Goal: Transaction & Acquisition: Purchase product/service

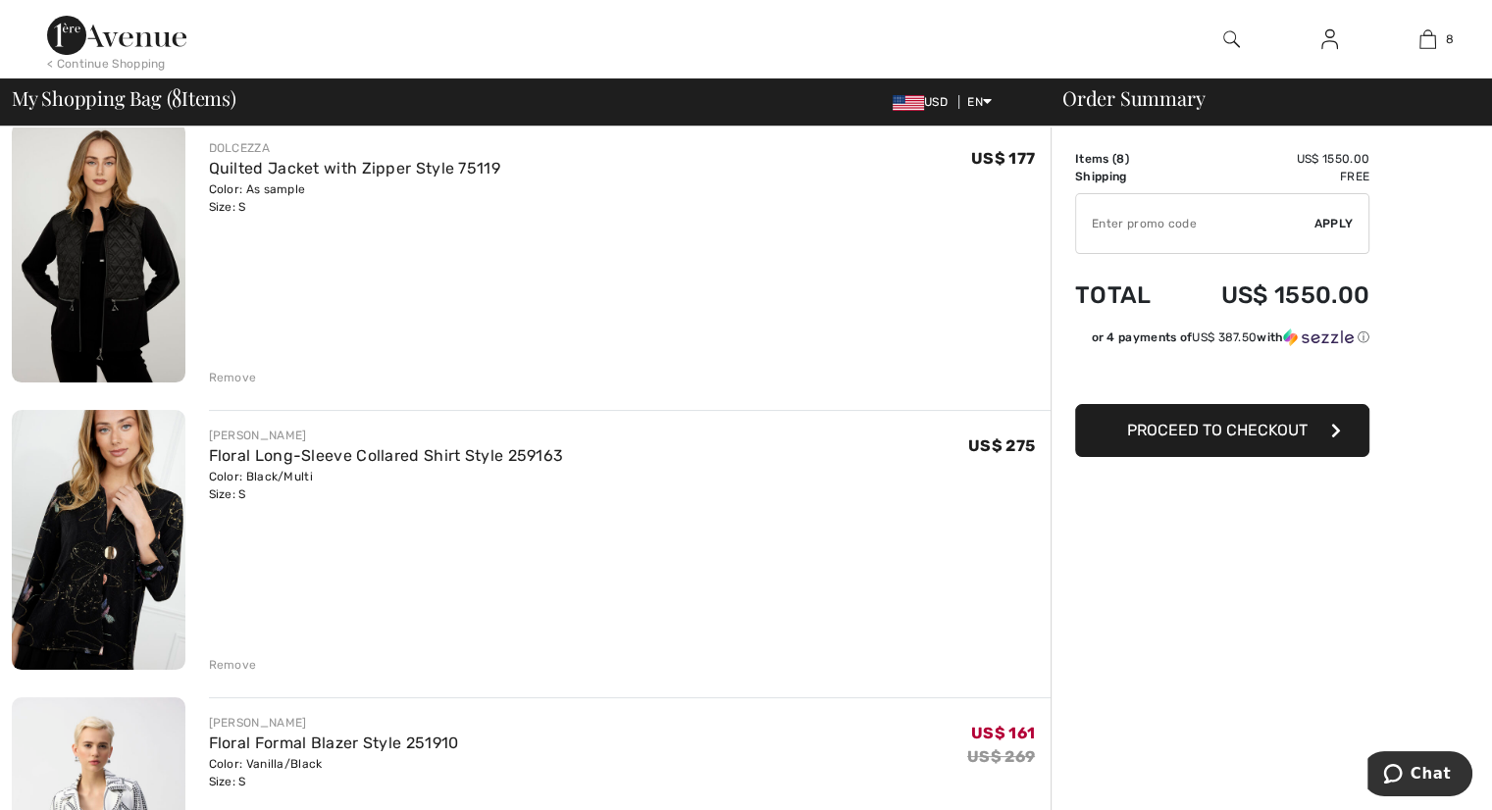
scroll to position [196, 0]
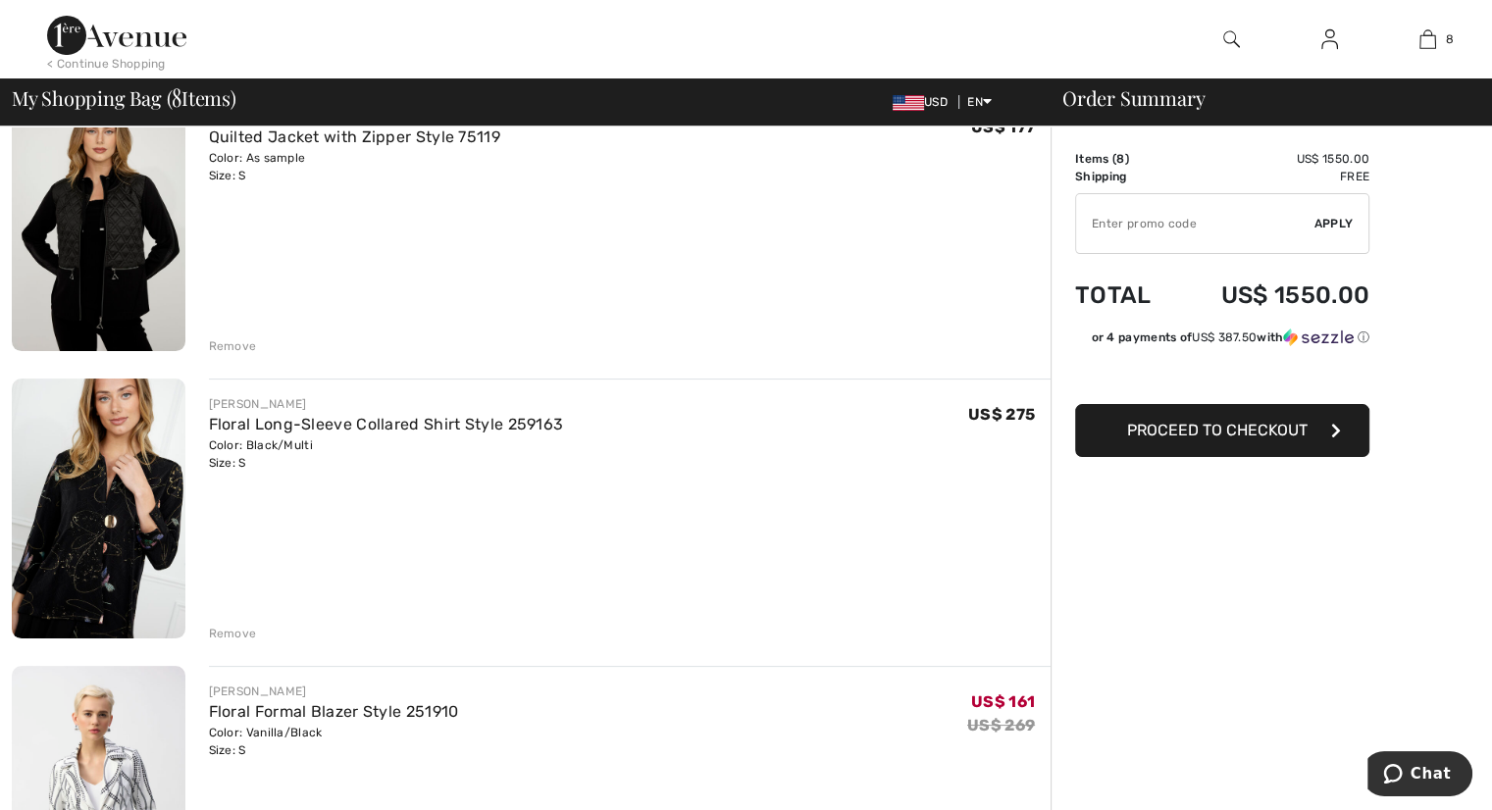
click at [224, 626] on div "Remove" at bounding box center [233, 634] width 48 height 18
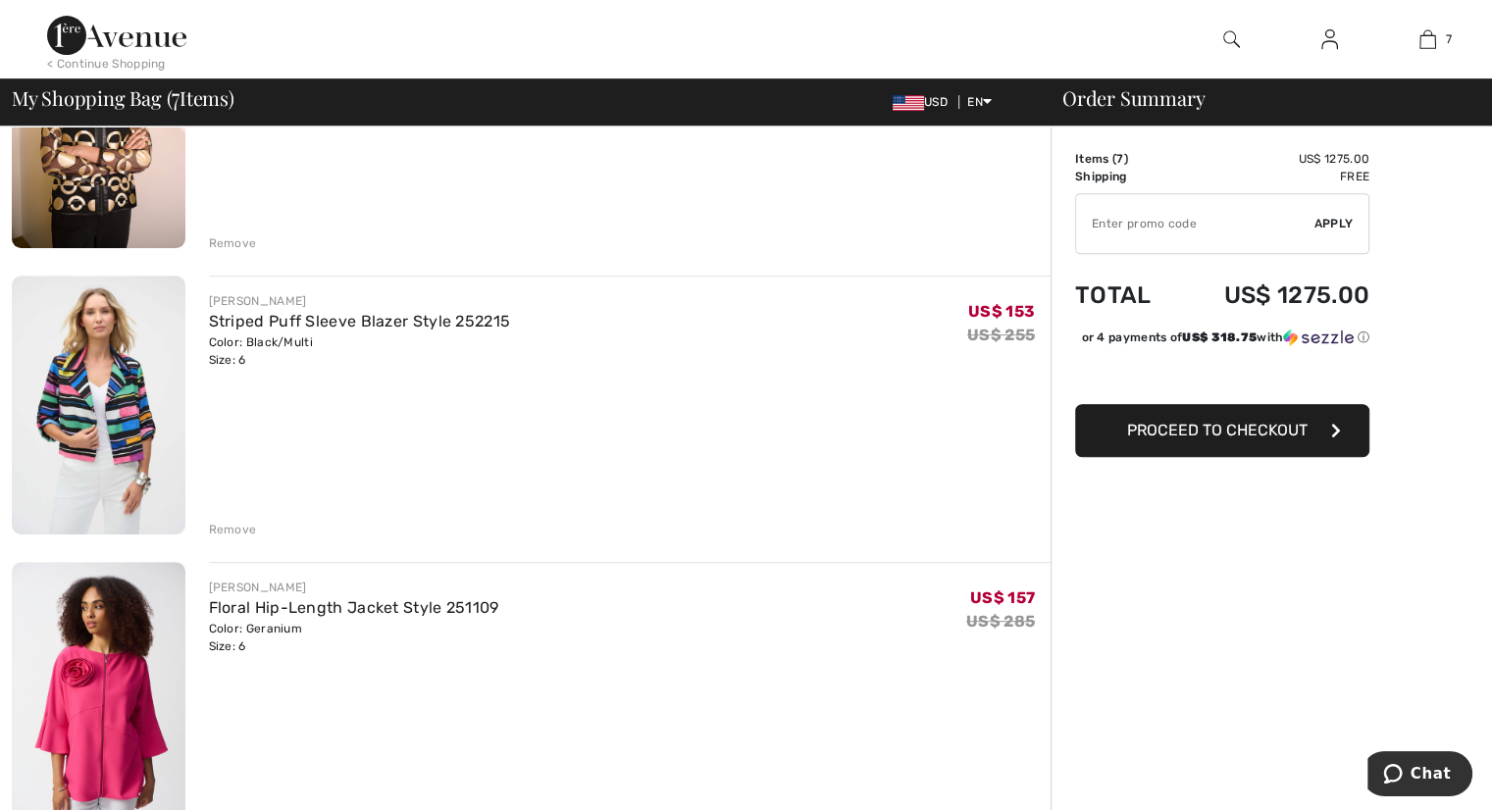
scroll to position [883, 0]
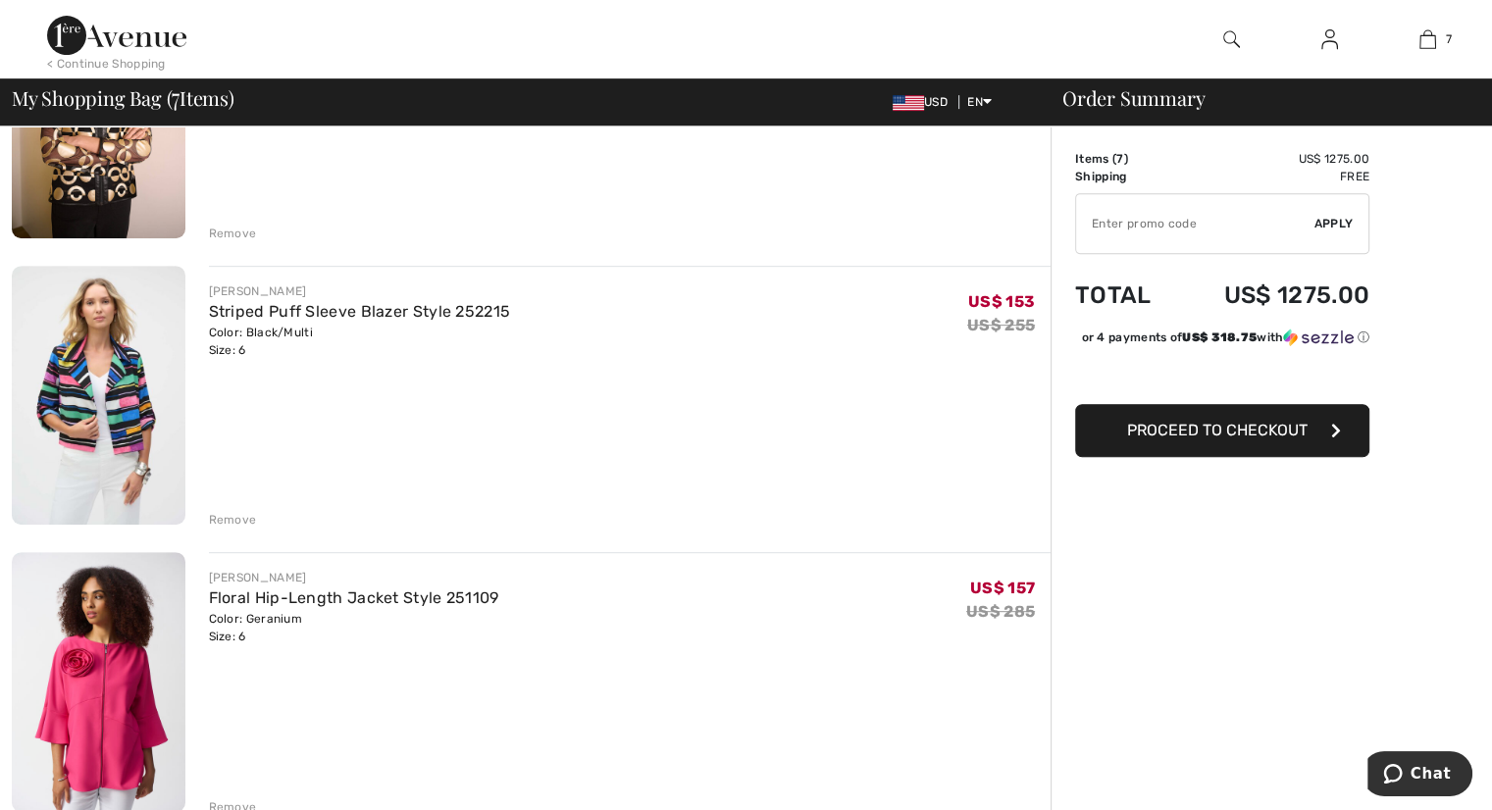
click at [225, 519] on div "Remove" at bounding box center [233, 520] width 48 height 18
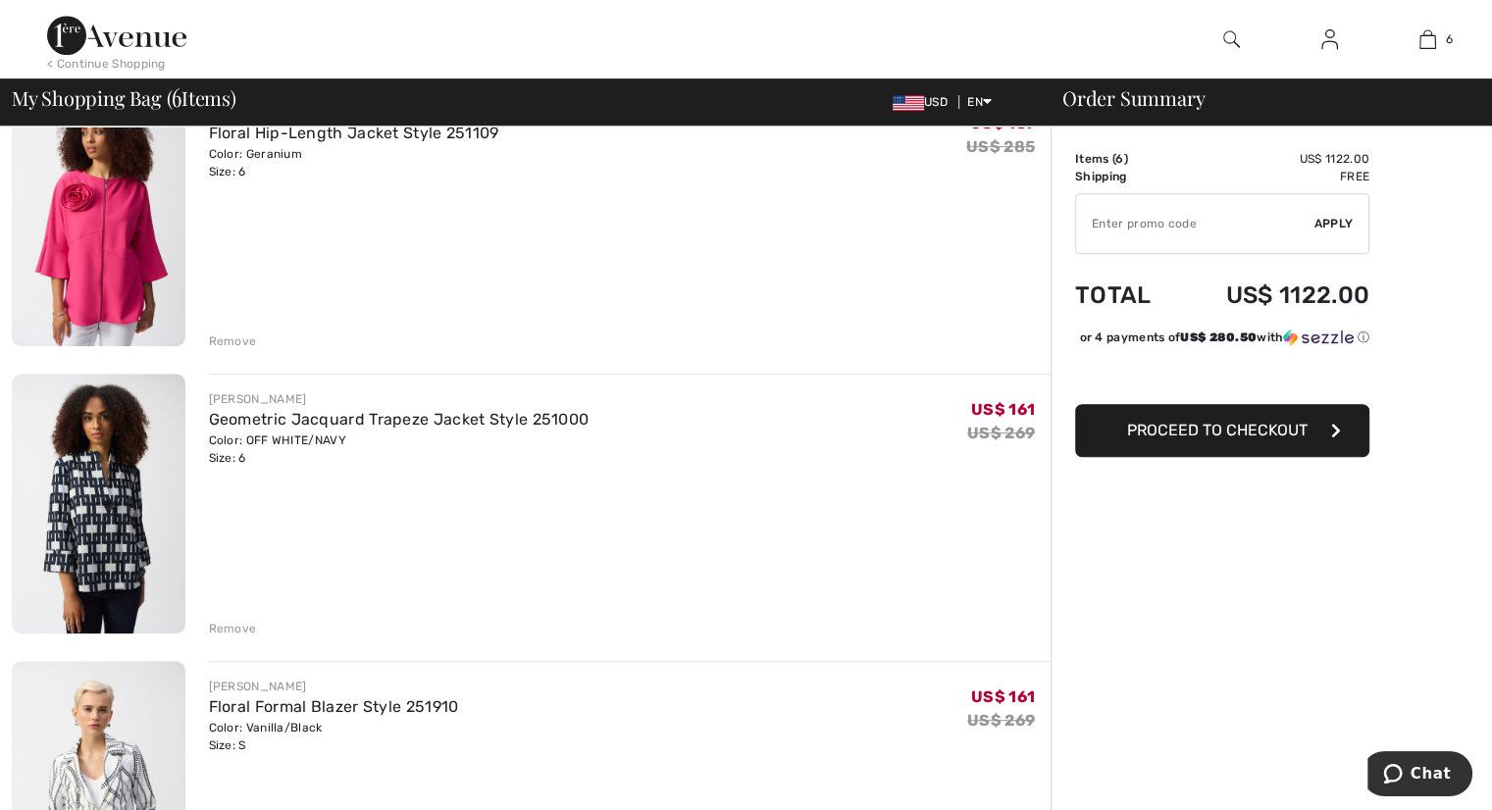
scroll to position [1079, 0]
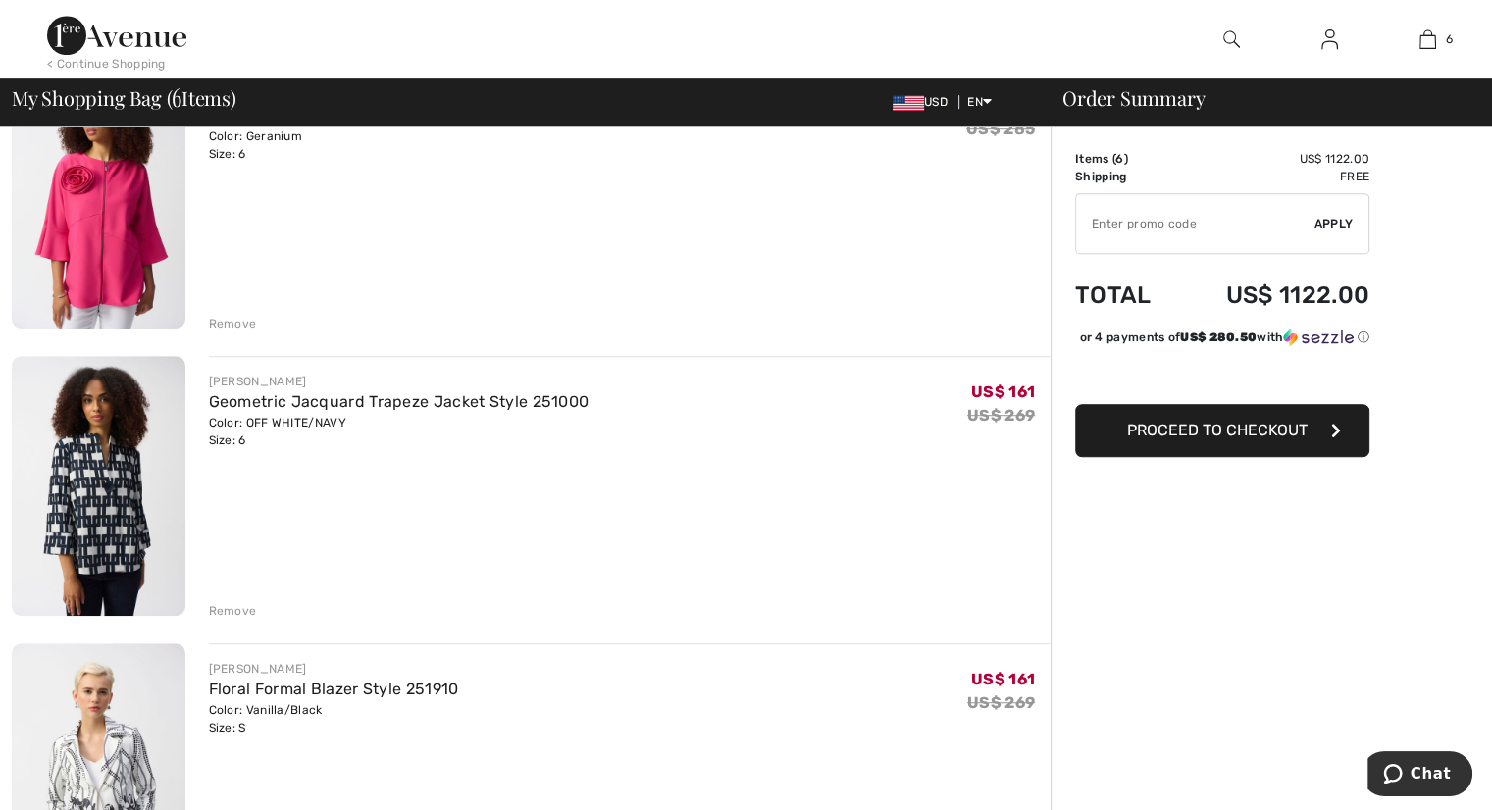
click at [116, 474] on img at bounding box center [99, 485] width 174 height 259
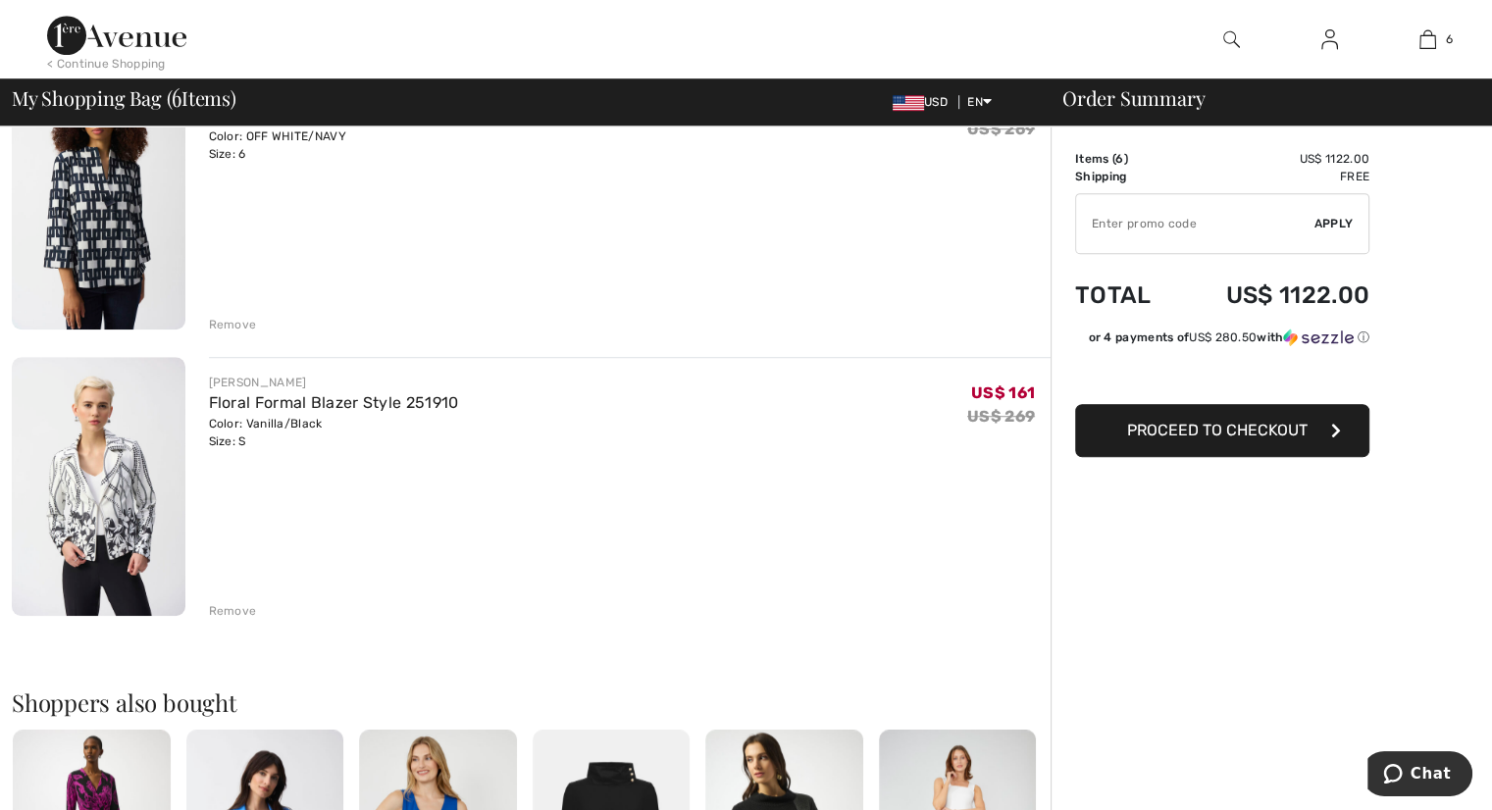
click at [234, 321] on div "Remove" at bounding box center [233, 325] width 48 height 18
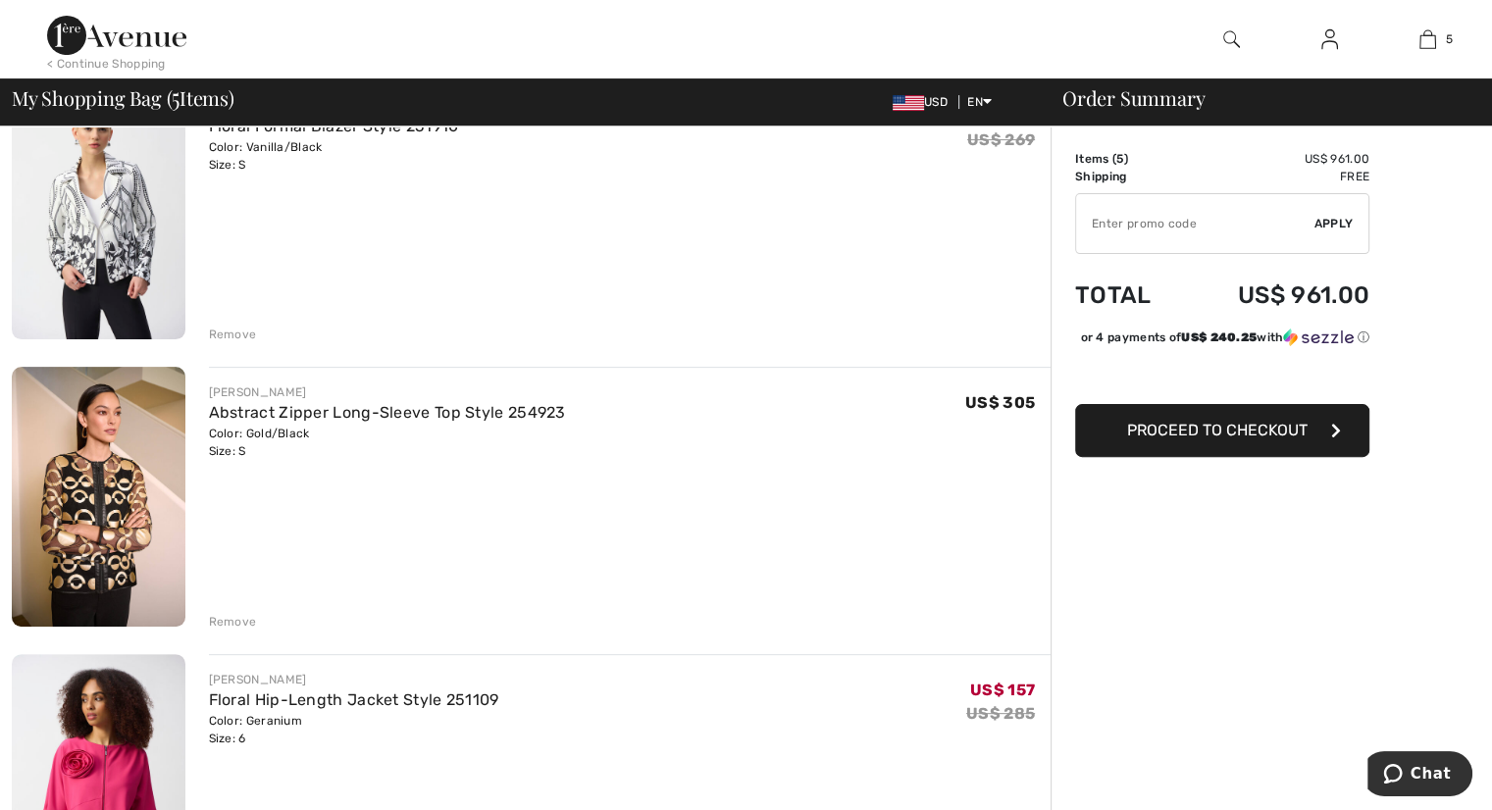
scroll to position [260, 0]
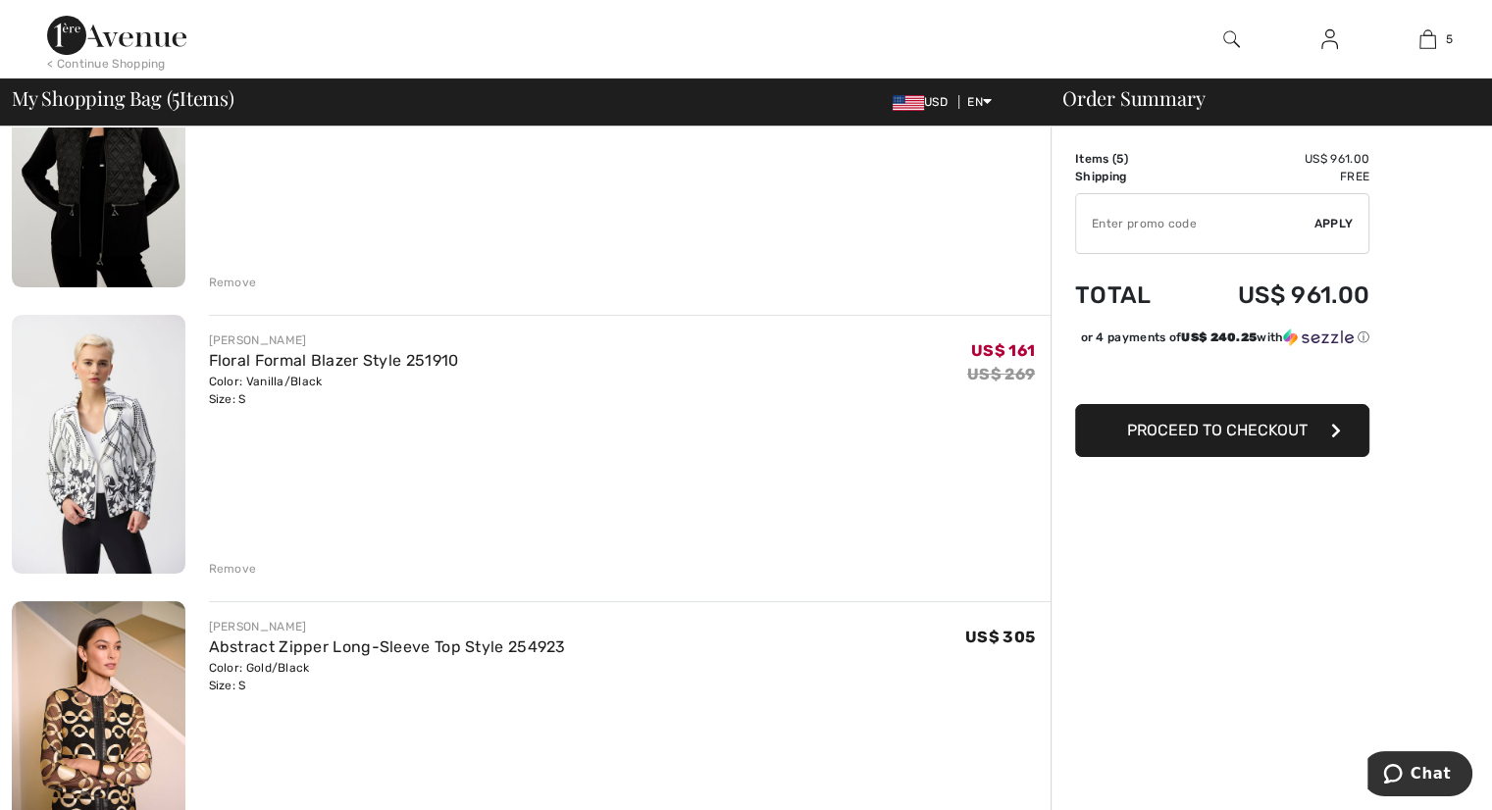
click at [235, 562] on div "Remove" at bounding box center [233, 569] width 48 height 18
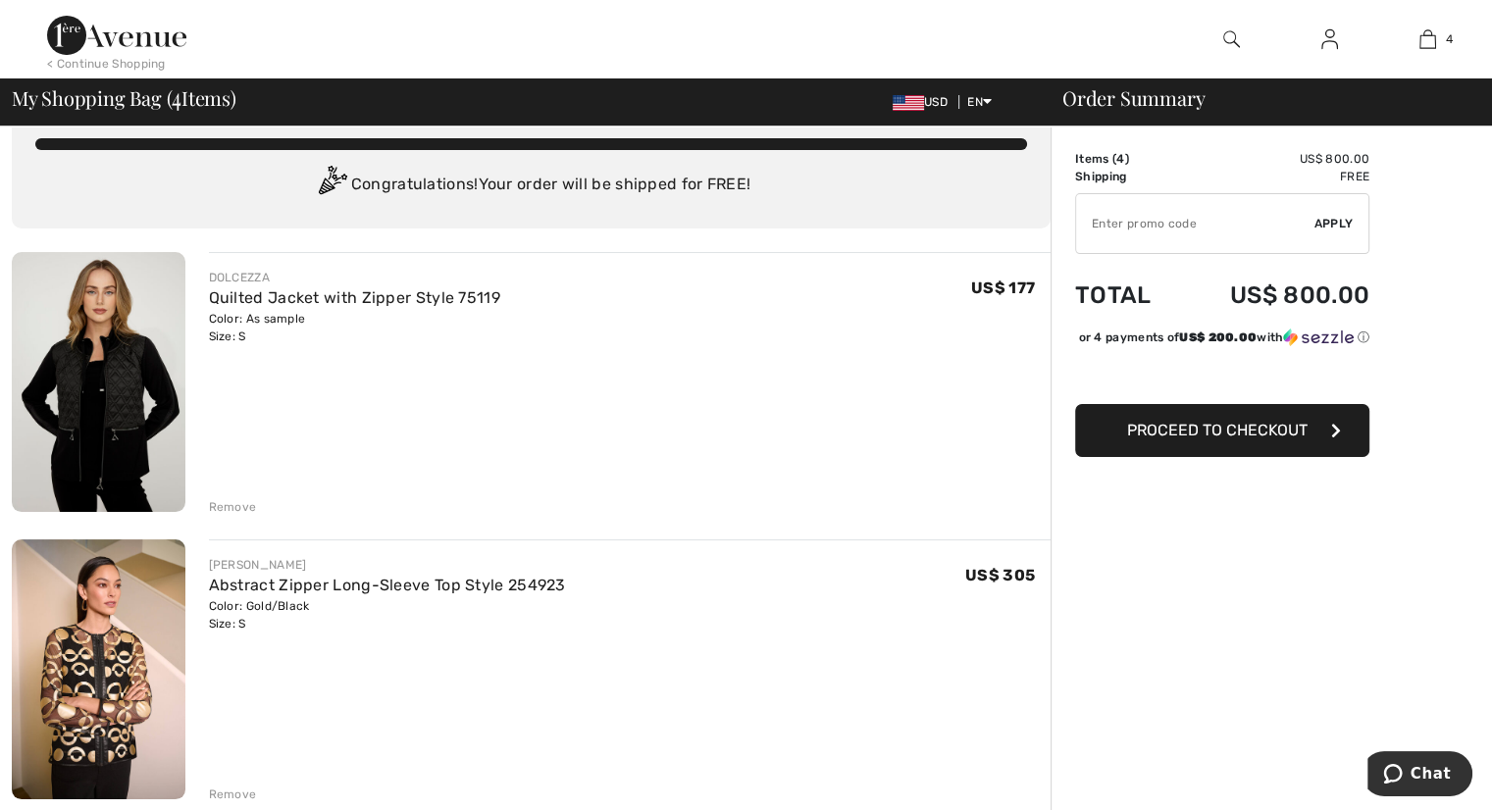
scroll to position [0, 0]
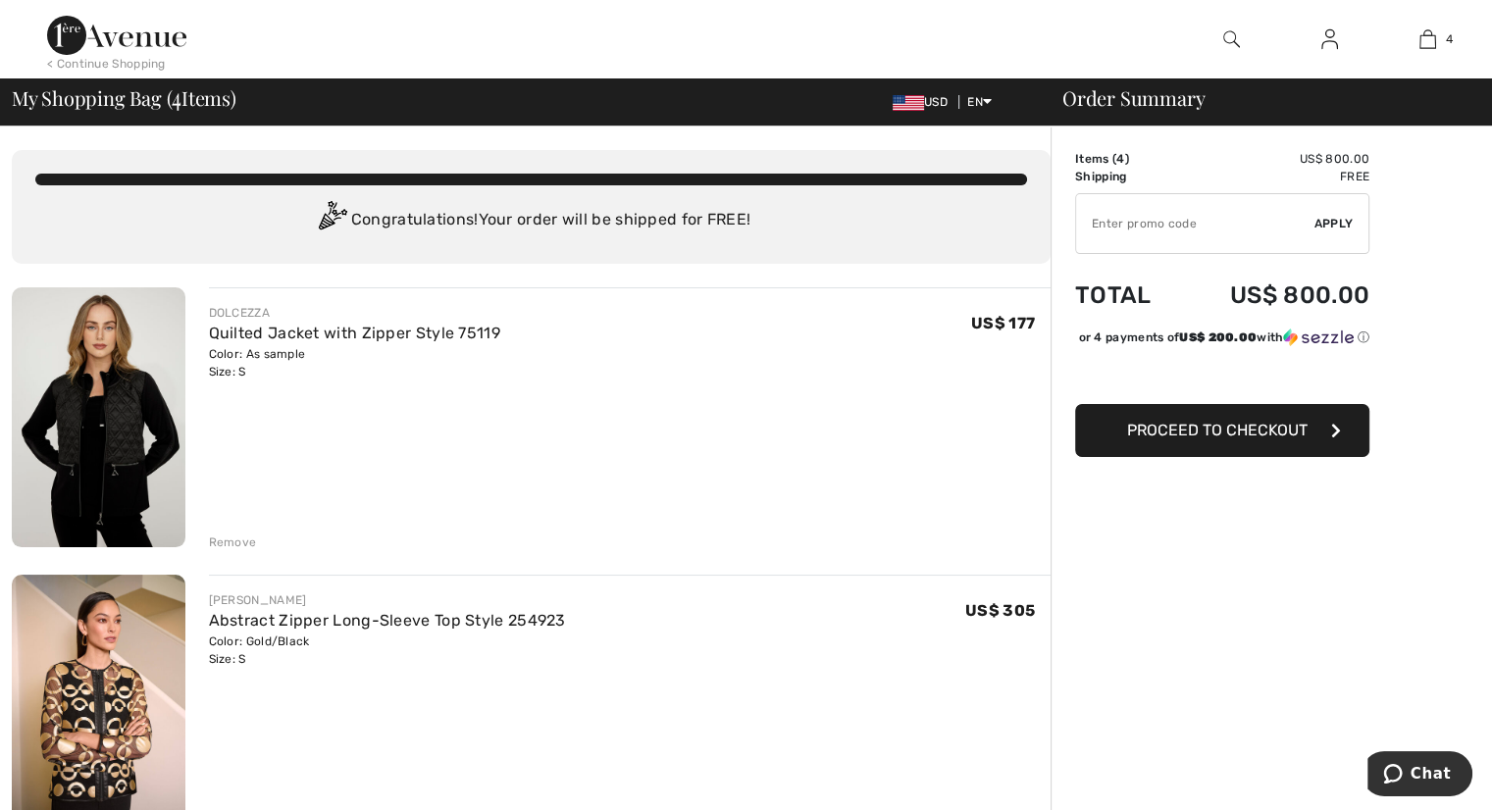
click at [122, 433] on img at bounding box center [99, 417] width 174 height 260
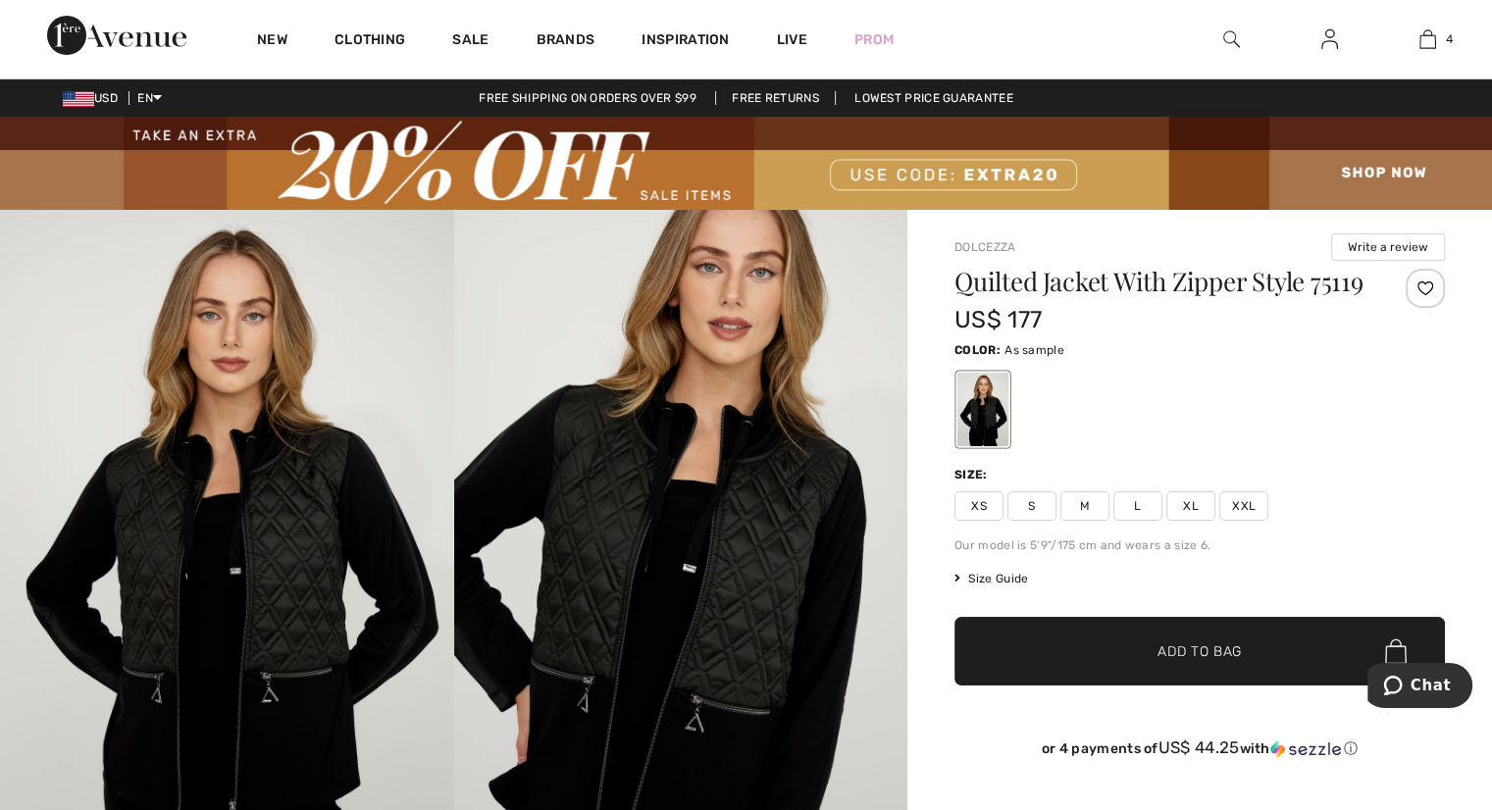
click at [1399, 174] on img at bounding box center [746, 163] width 1492 height 93
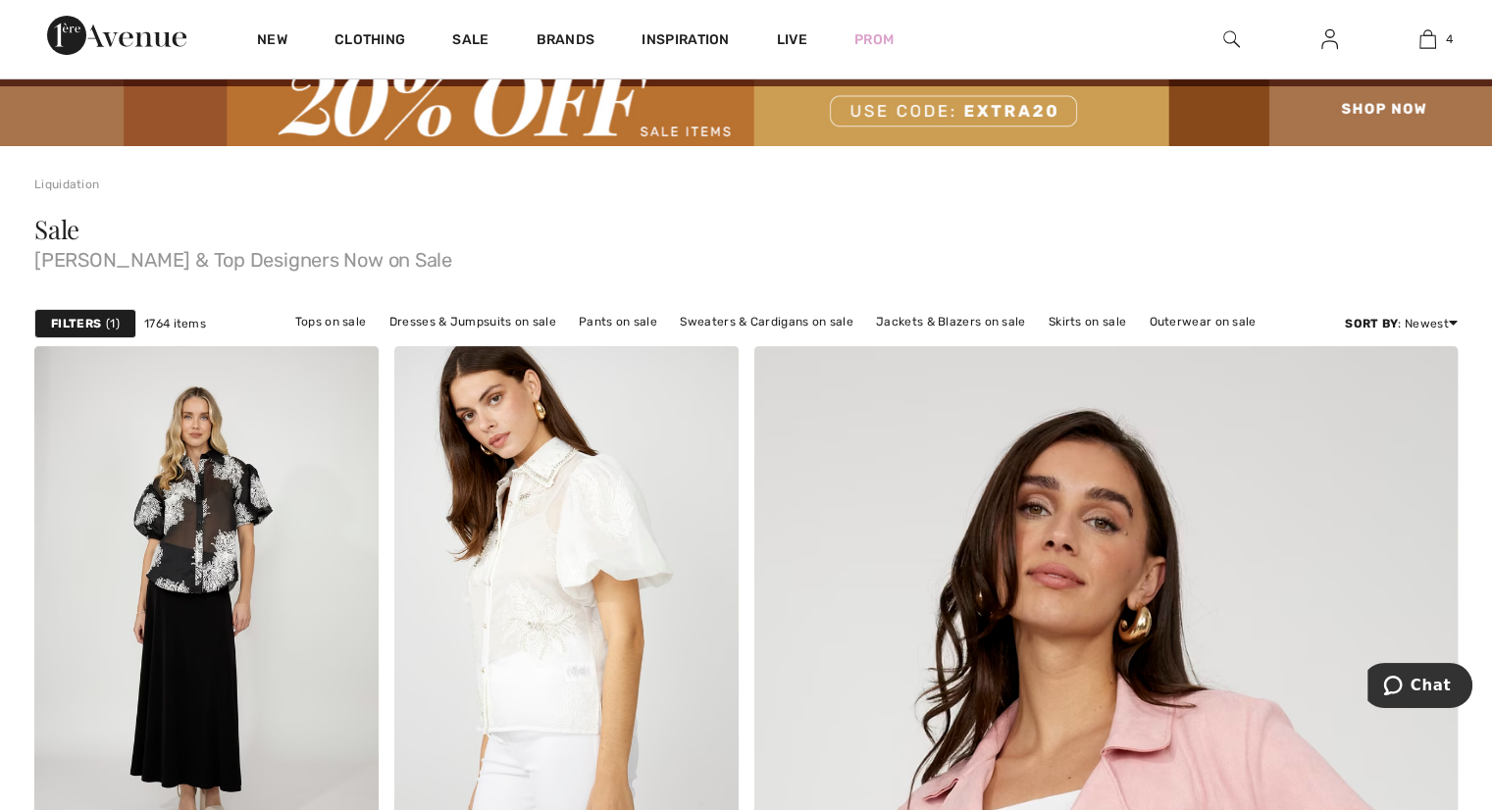
scroll to position [98, 0]
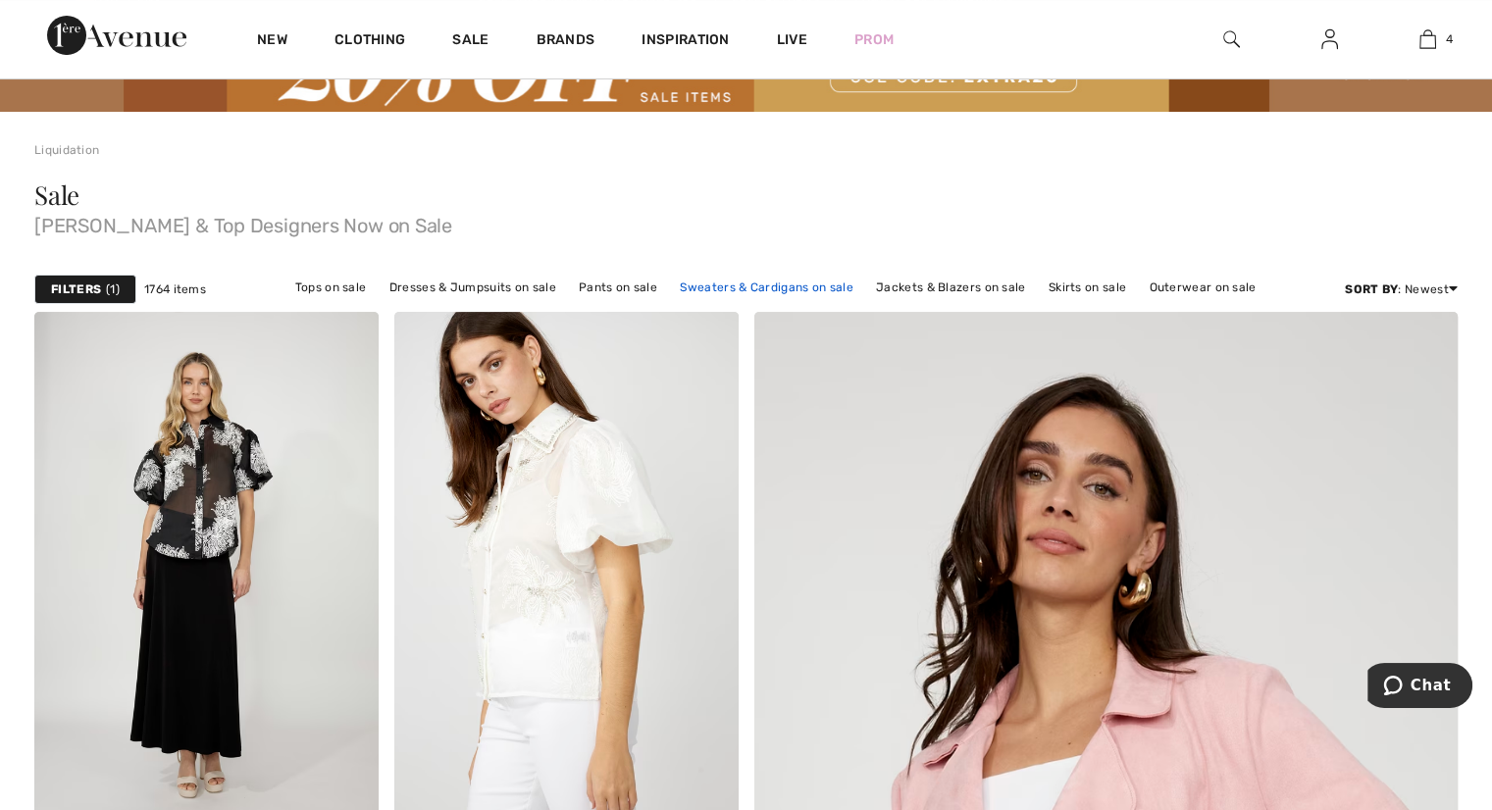
click at [726, 290] on link "Sweaters & Cardigans on sale" at bounding box center [766, 288] width 192 height 26
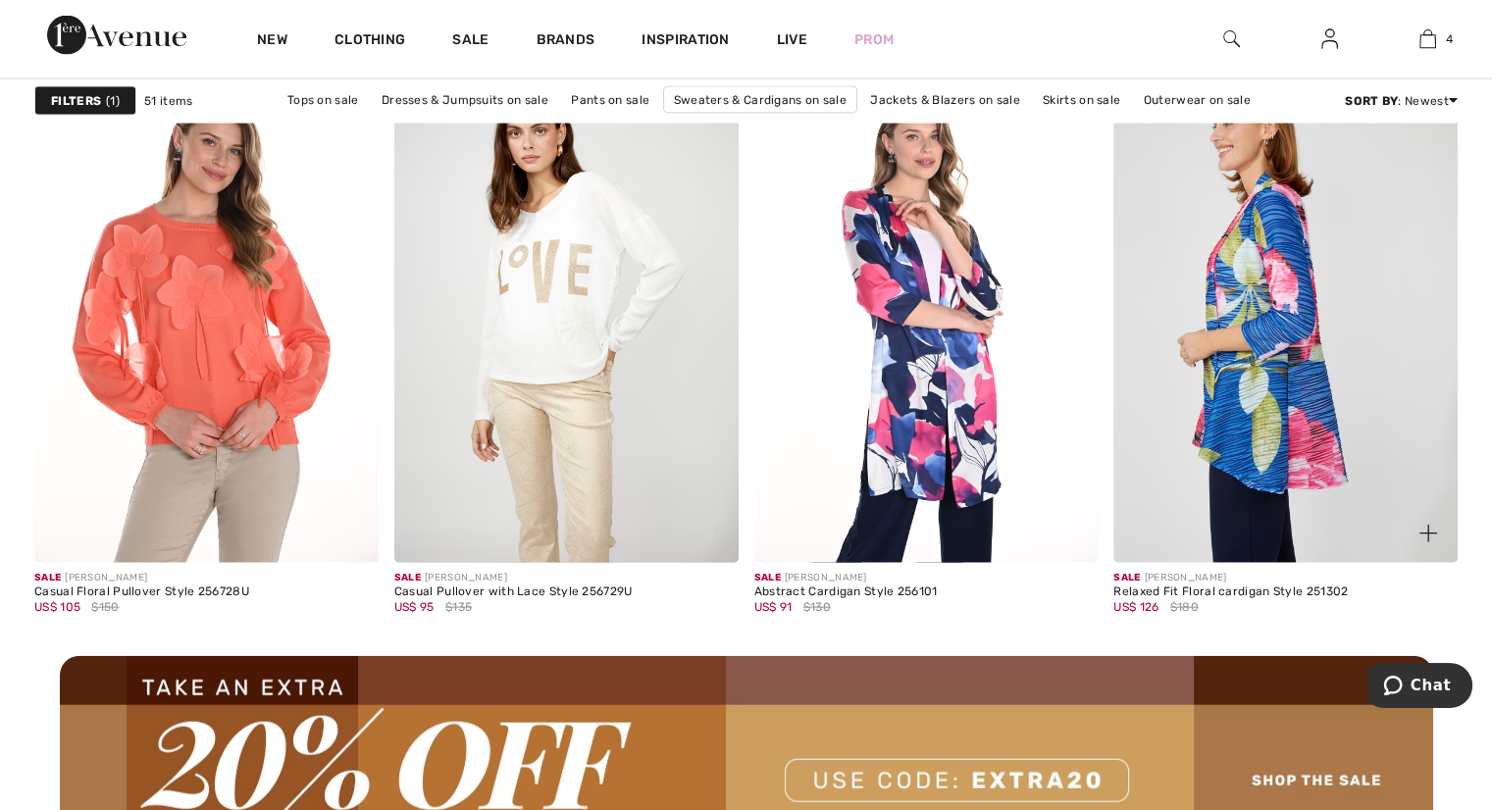
scroll to position [4219, 0]
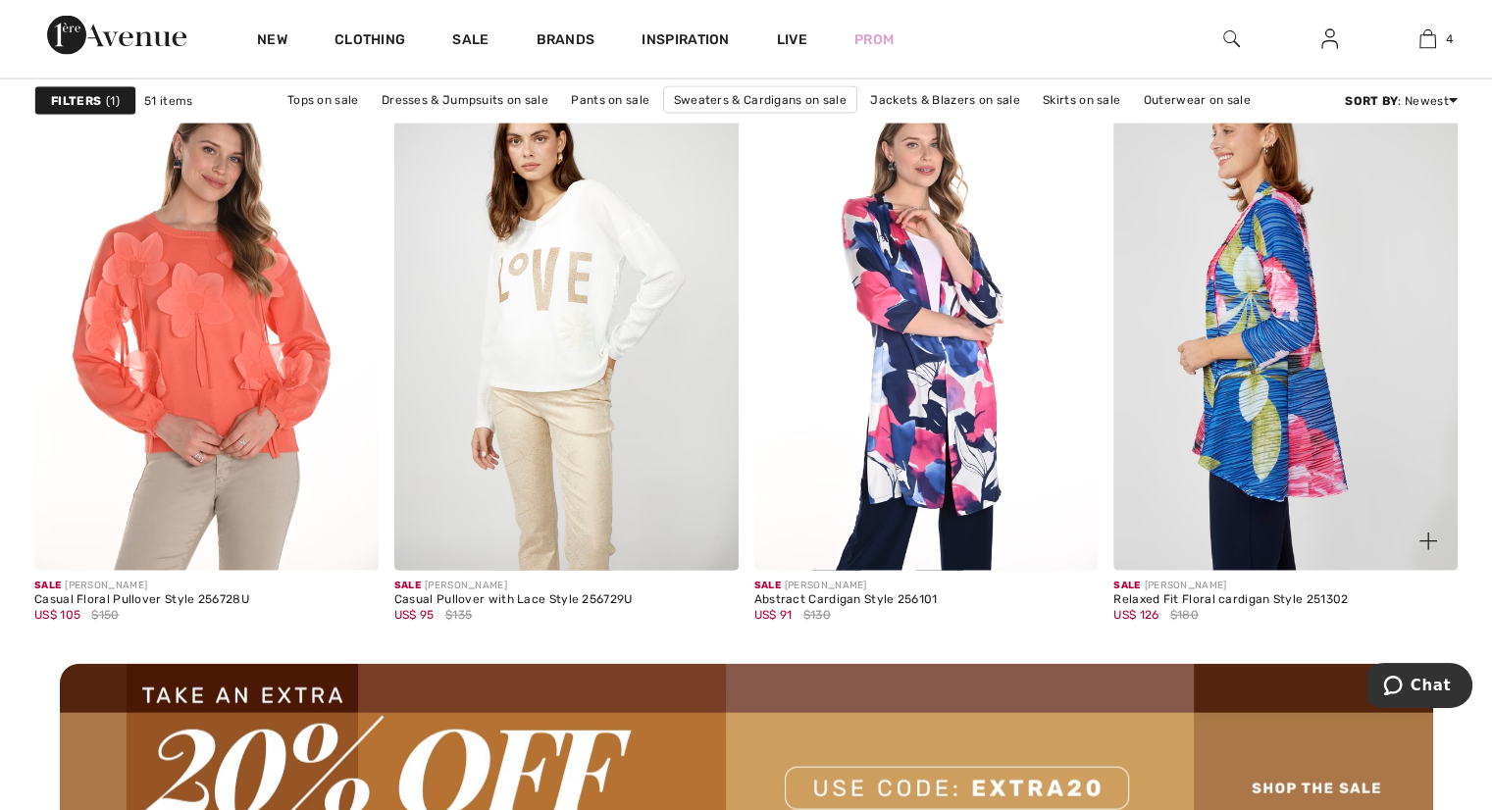
click at [1256, 327] on img at bounding box center [1286, 312] width 344 height 516
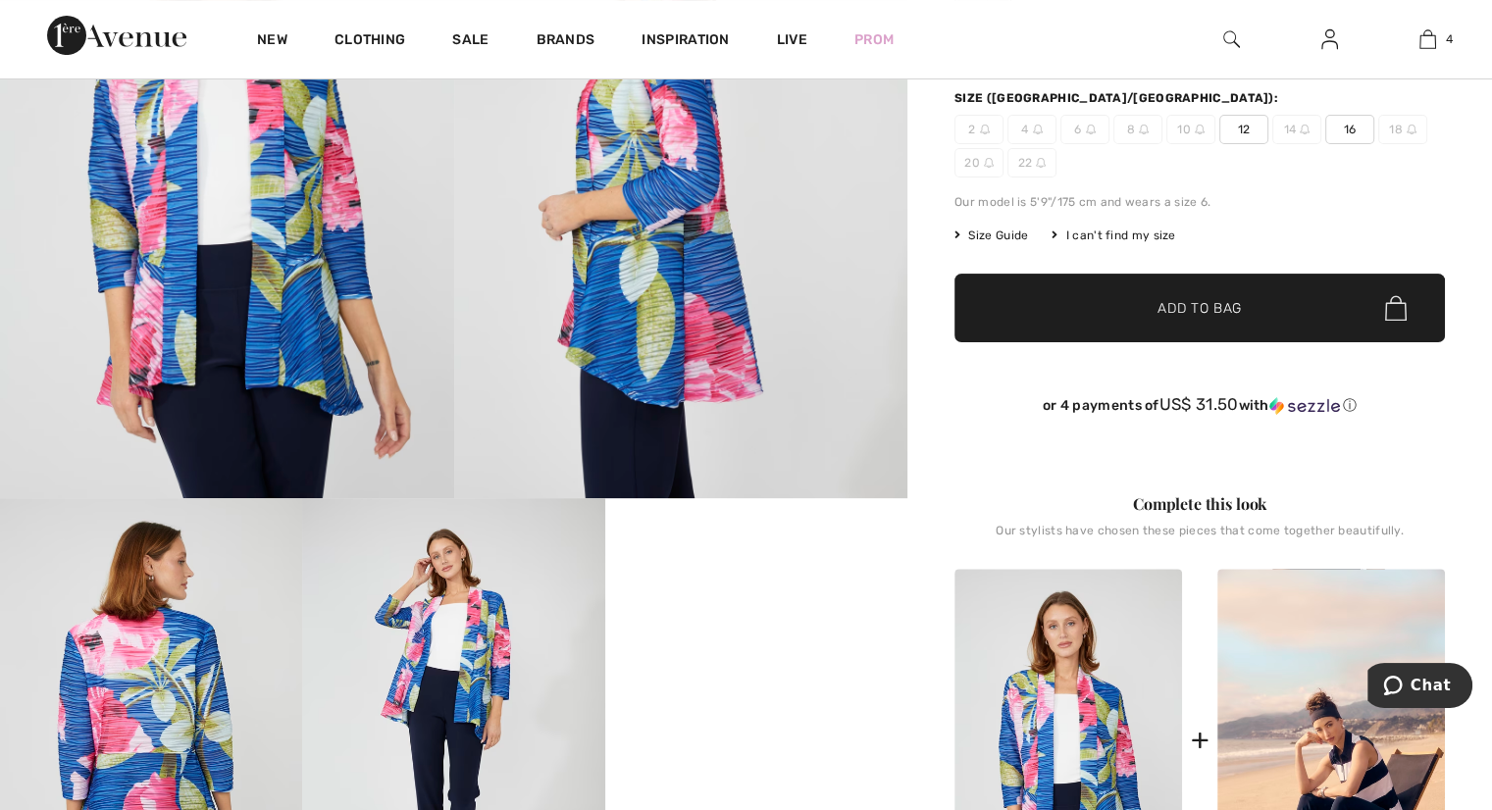
scroll to position [196, 0]
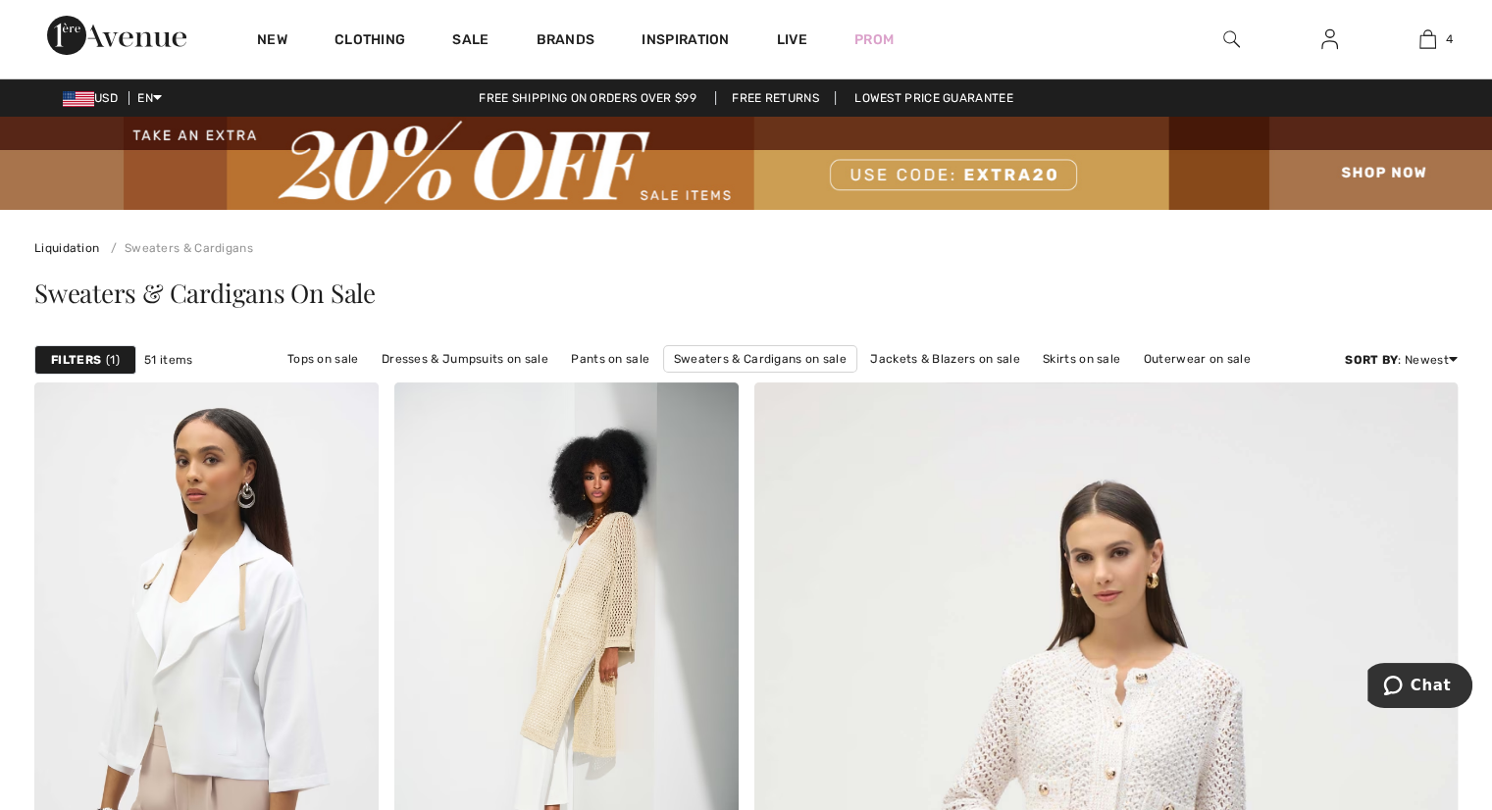
click at [91, 357] on strong "Filters" at bounding box center [76, 360] width 50 height 18
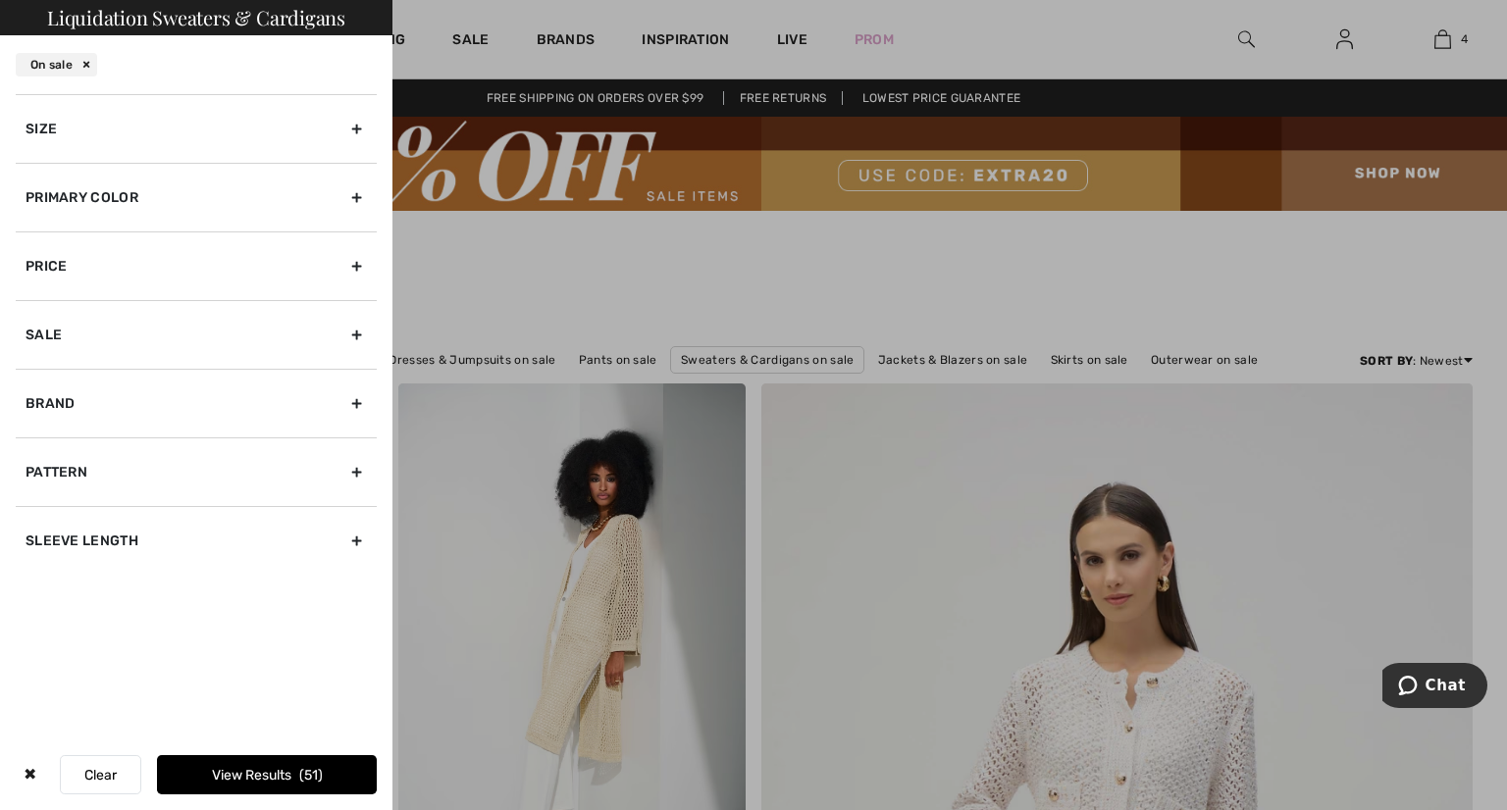
click at [359, 125] on div "Size" at bounding box center [196, 128] width 361 height 69
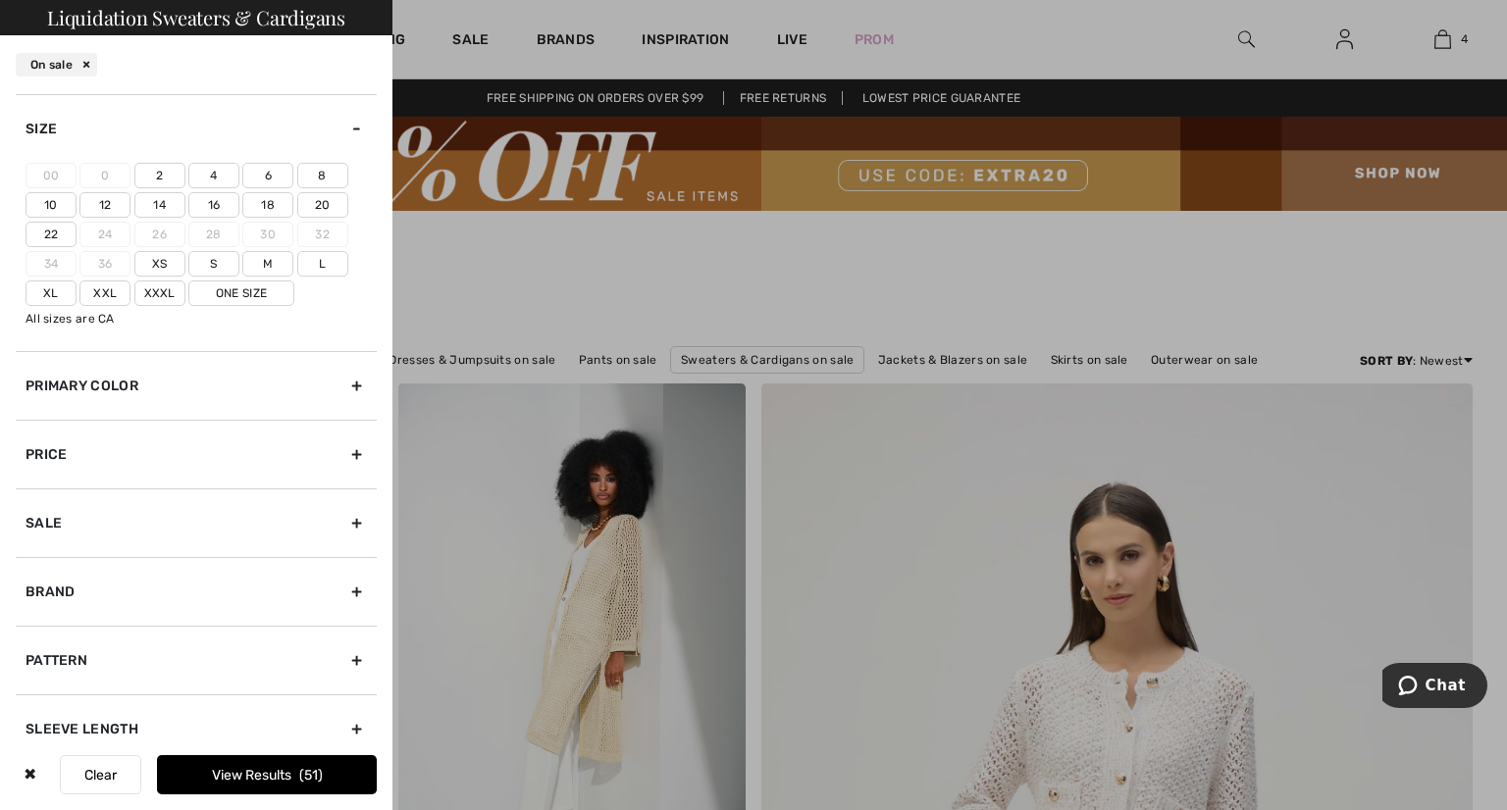
click at [272, 170] on label "6" at bounding box center [267, 176] width 51 height 26
click at [0, 0] on input"] "6" at bounding box center [0, 0] width 0 height 0
click at [223, 261] on label "S" at bounding box center [213, 264] width 51 height 26
click at [0, 0] on input"] "S" at bounding box center [0, 0] width 0 height 0
click at [262, 768] on button "View Results 32" at bounding box center [267, 774] width 220 height 39
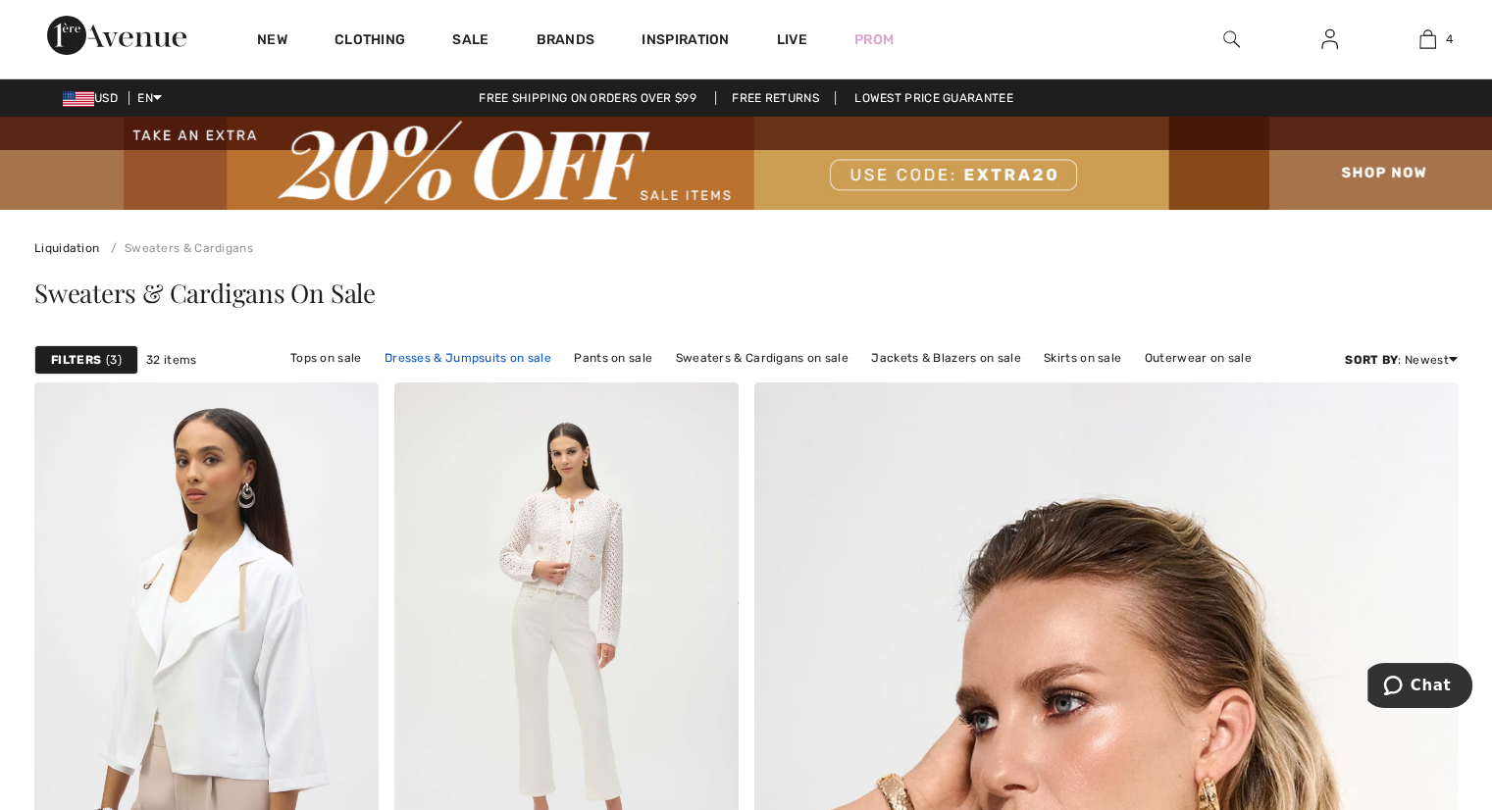
click at [436, 359] on link "Dresses & Jumpsuits on sale" at bounding box center [468, 358] width 186 height 26
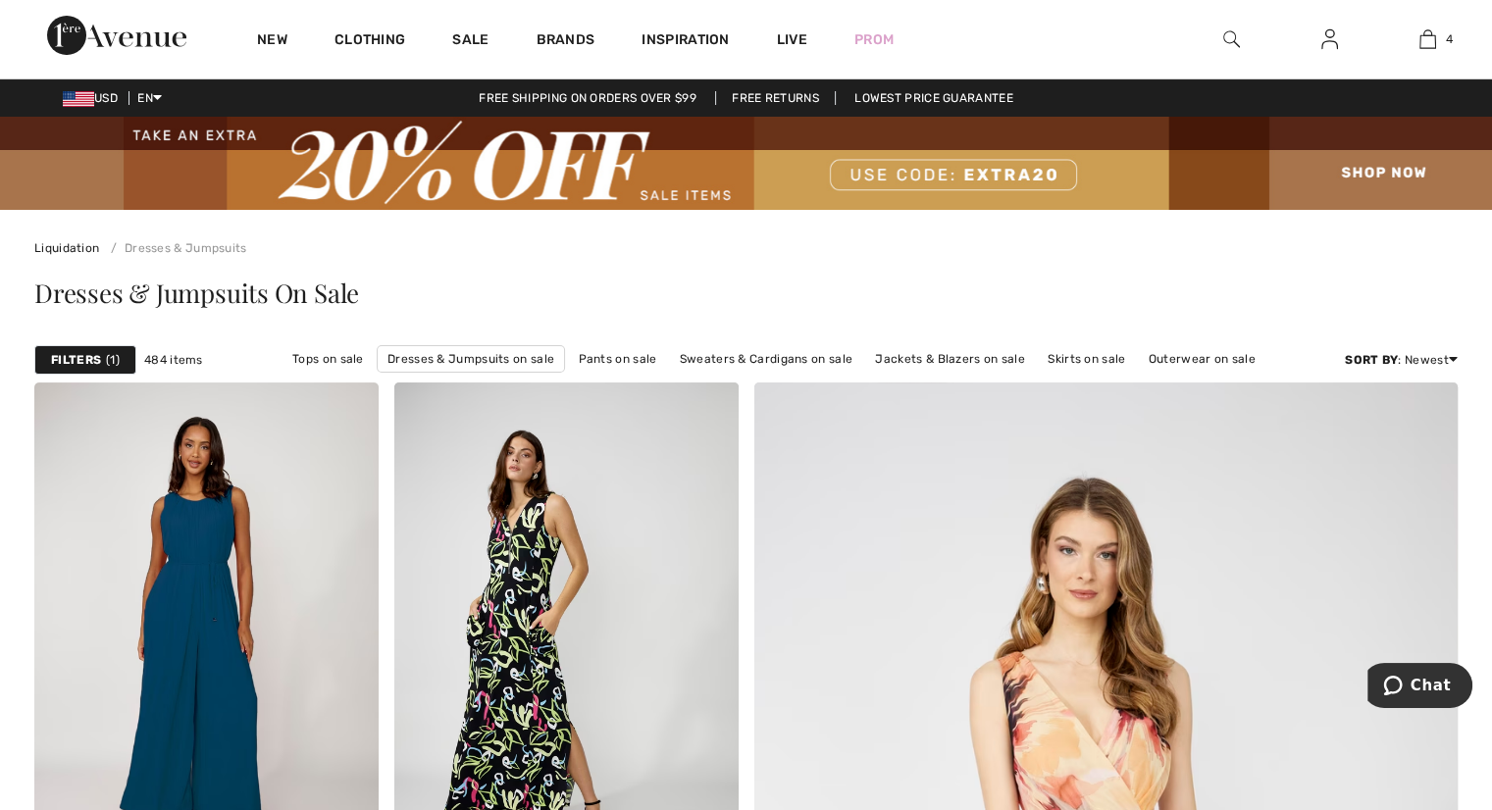
click at [109, 362] on span "1" at bounding box center [113, 360] width 14 height 18
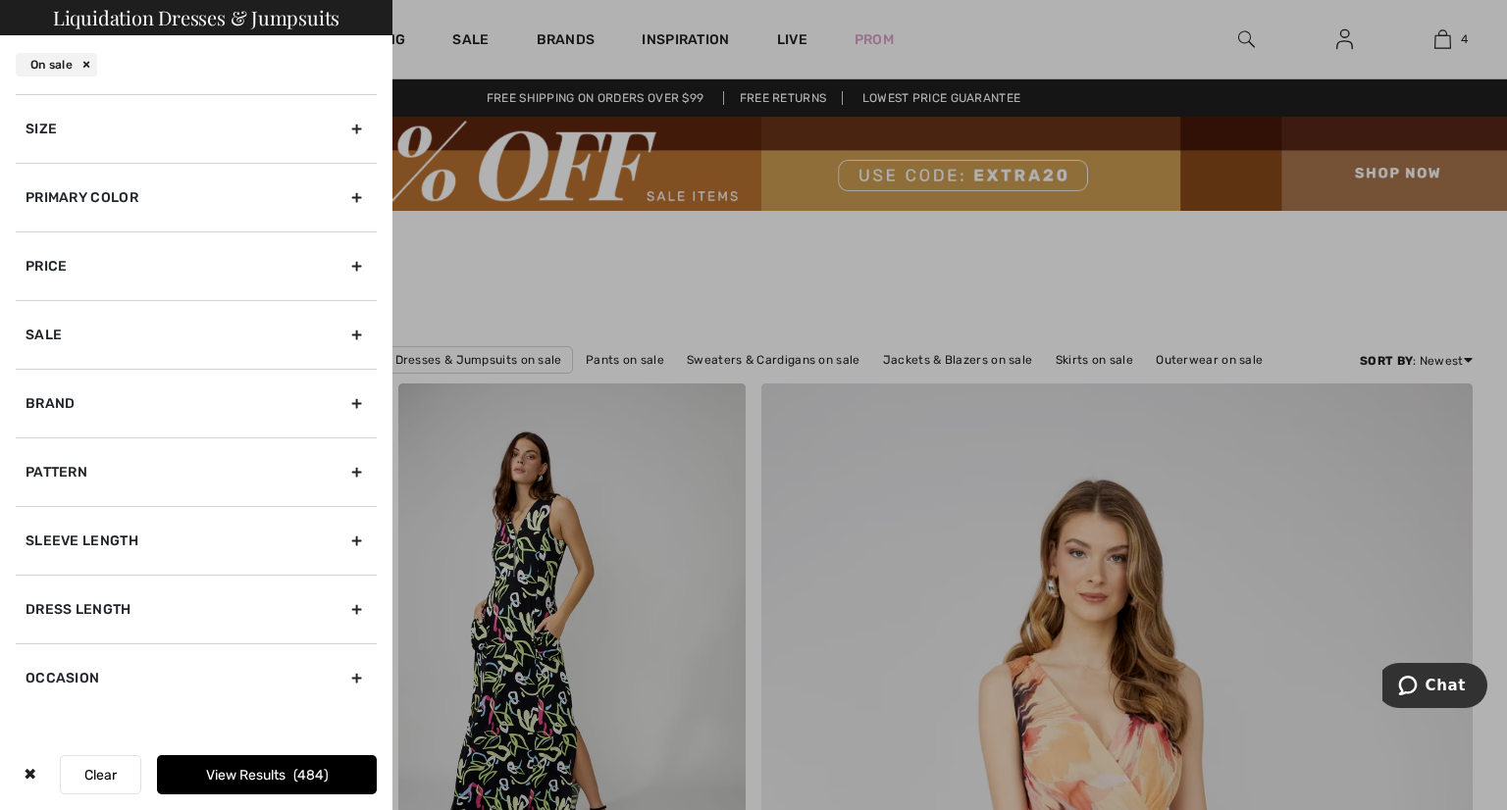
click at [361, 130] on div "Size" at bounding box center [196, 128] width 361 height 69
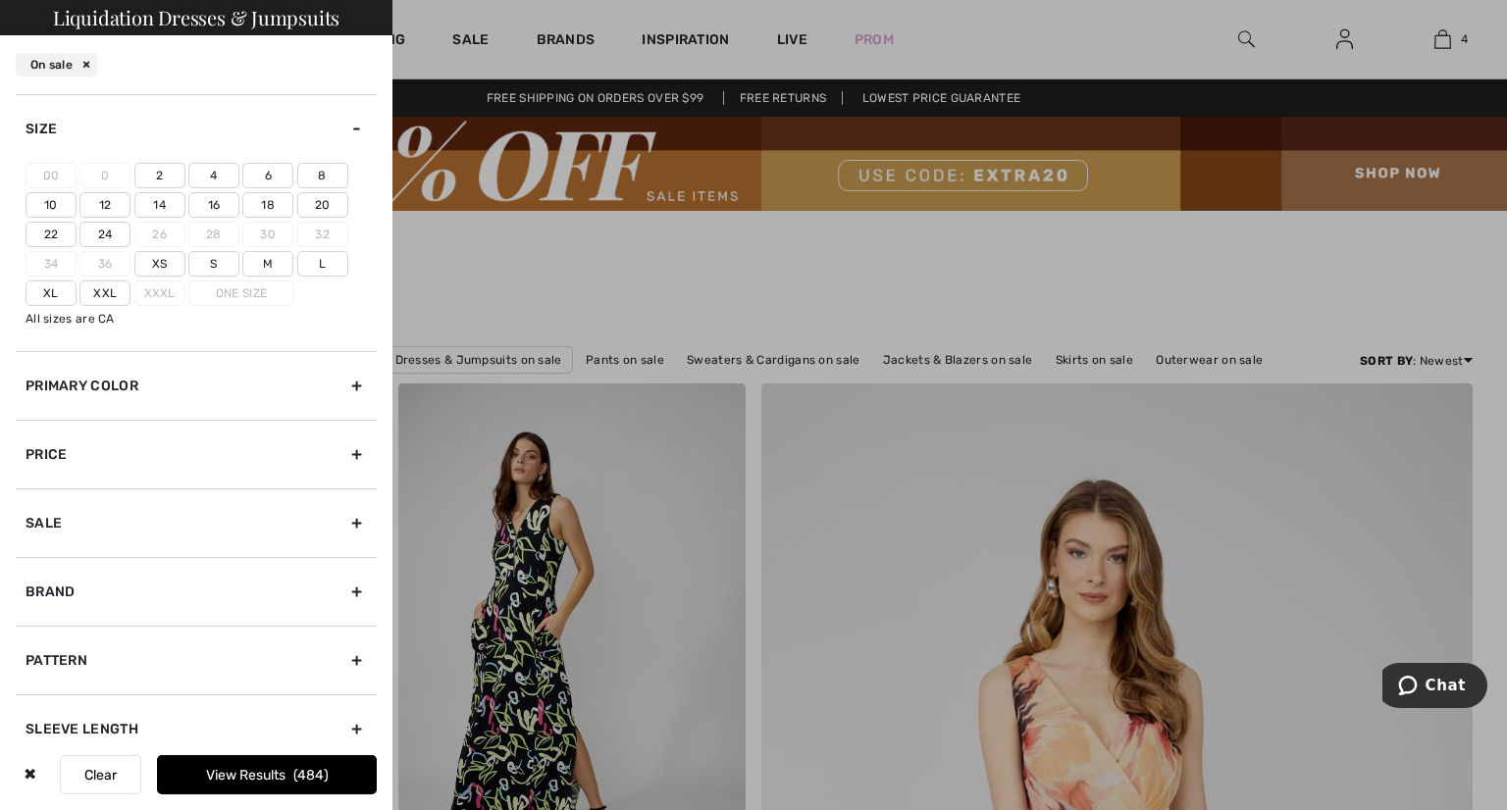
click at [261, 175] on label "6" at bounding box center [267, 176] width 51 height 26
click at [0, 0] on input"] "6" at bounding box center [0, 0] width 0 height 0
click at [264, 255] on label "M" at bounding box center [267, 264] width 51 height 26
click at [0, 0] on input"] "M" at bounding box center [0, 0] width 0 height 0
click at [343, 518] on div "Sale" at bounding box center [196, 523] width 361 height 69
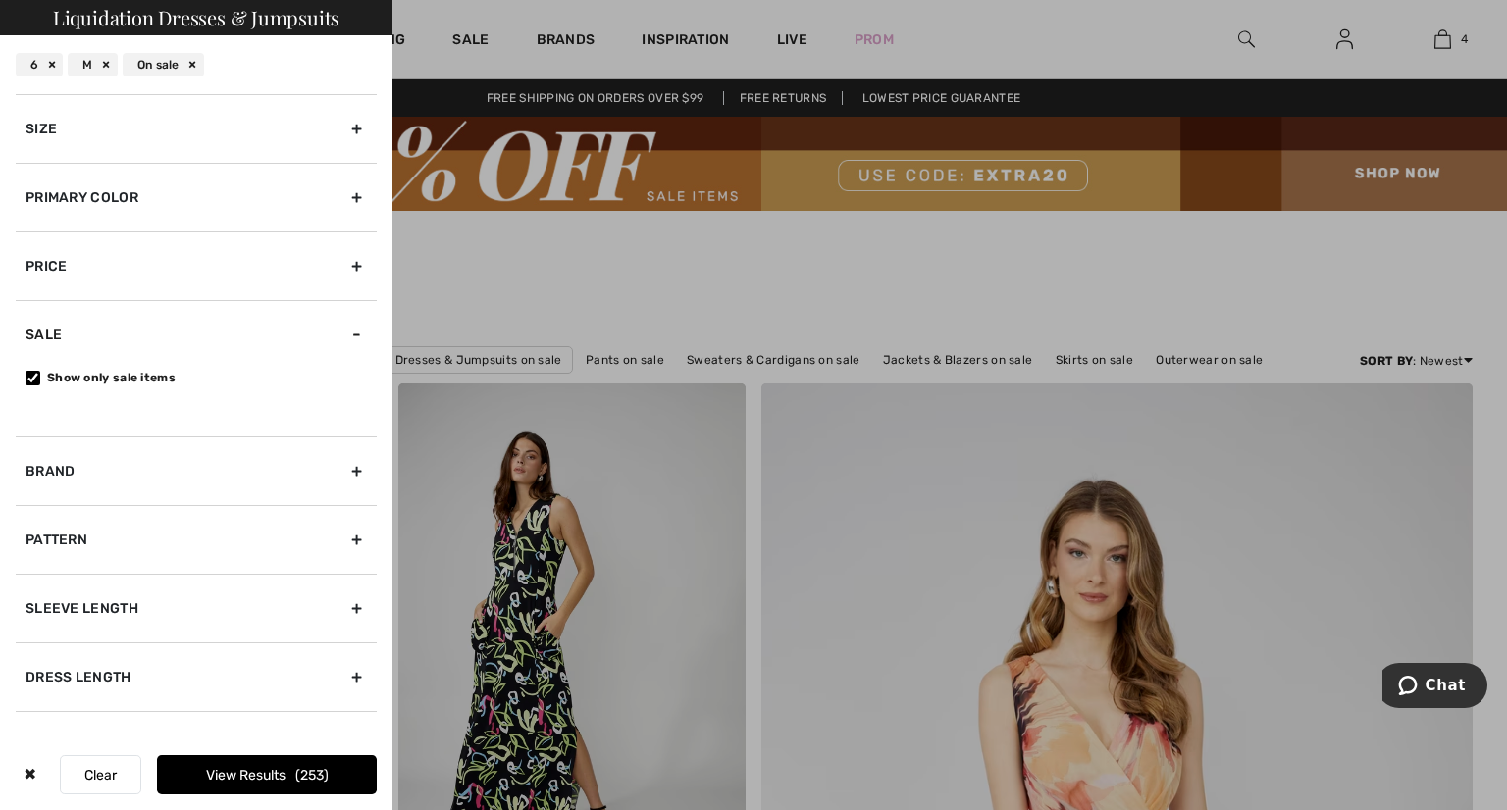
click at [278, 770] on button "View Results 253" at bounding box center [267, 774] width 220 height 39
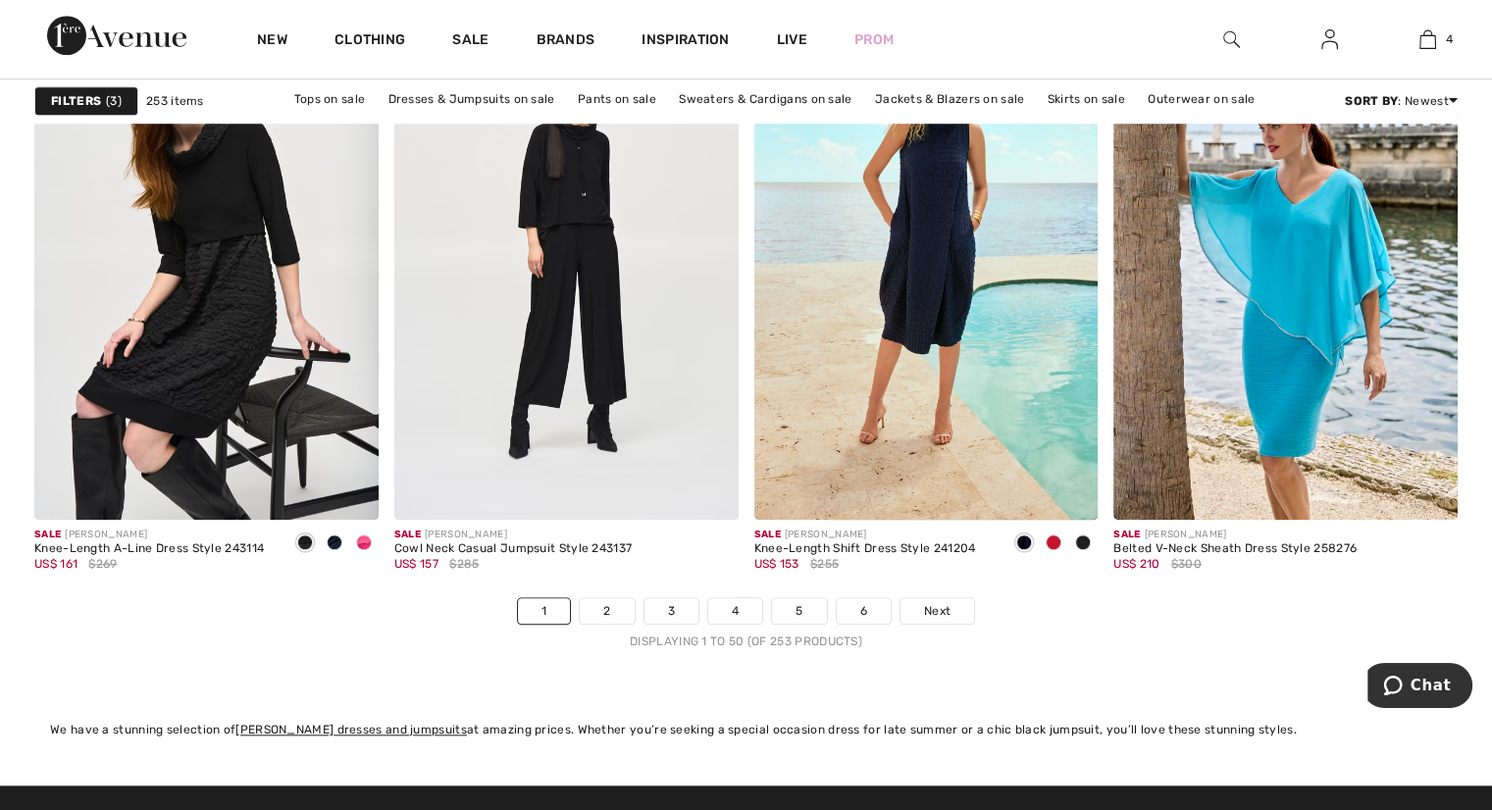
scroll to position [9222, 0]
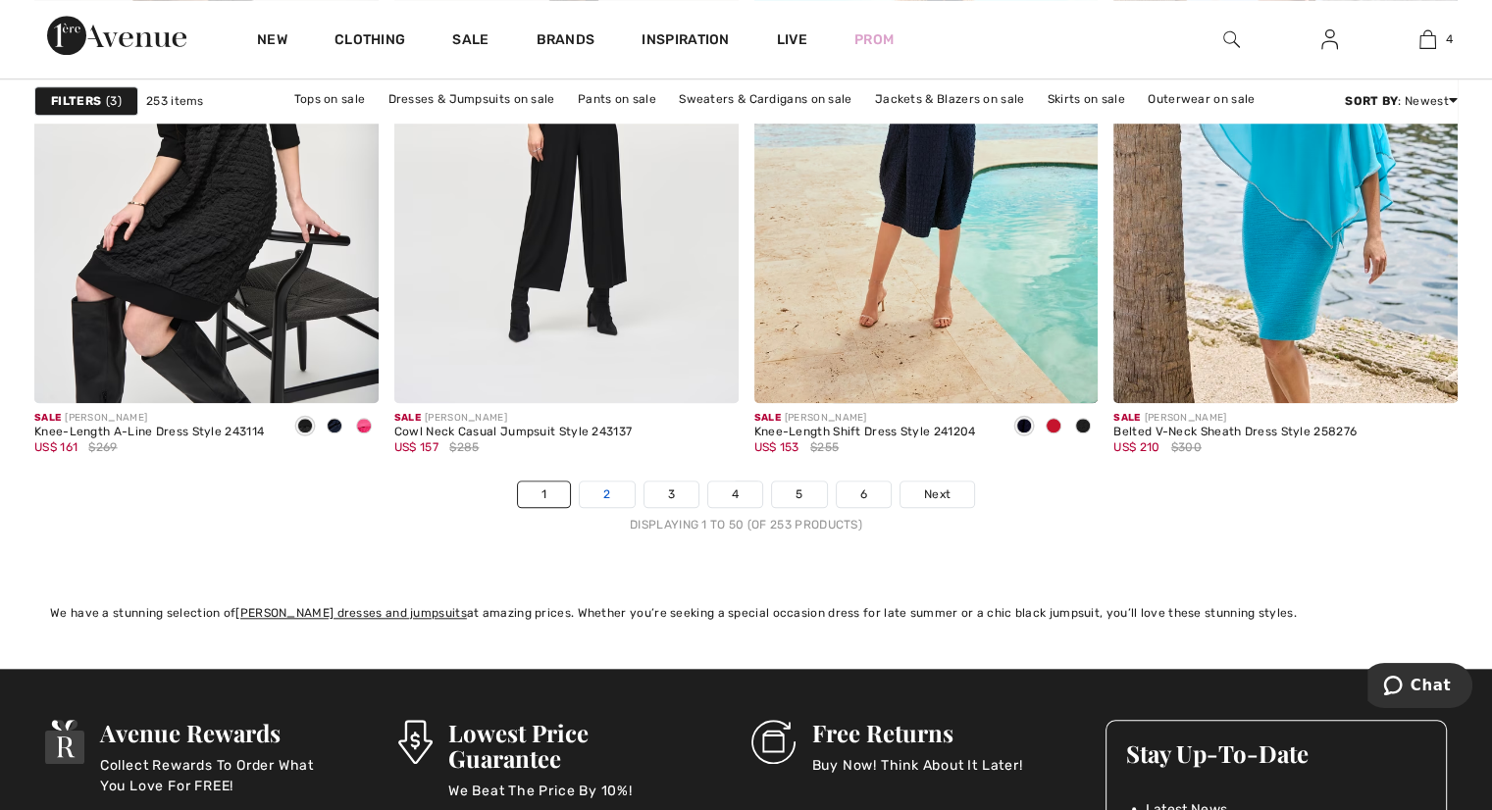
click at [607, 490] on link "2" at bounding box center [607, 495] width 54 height 26
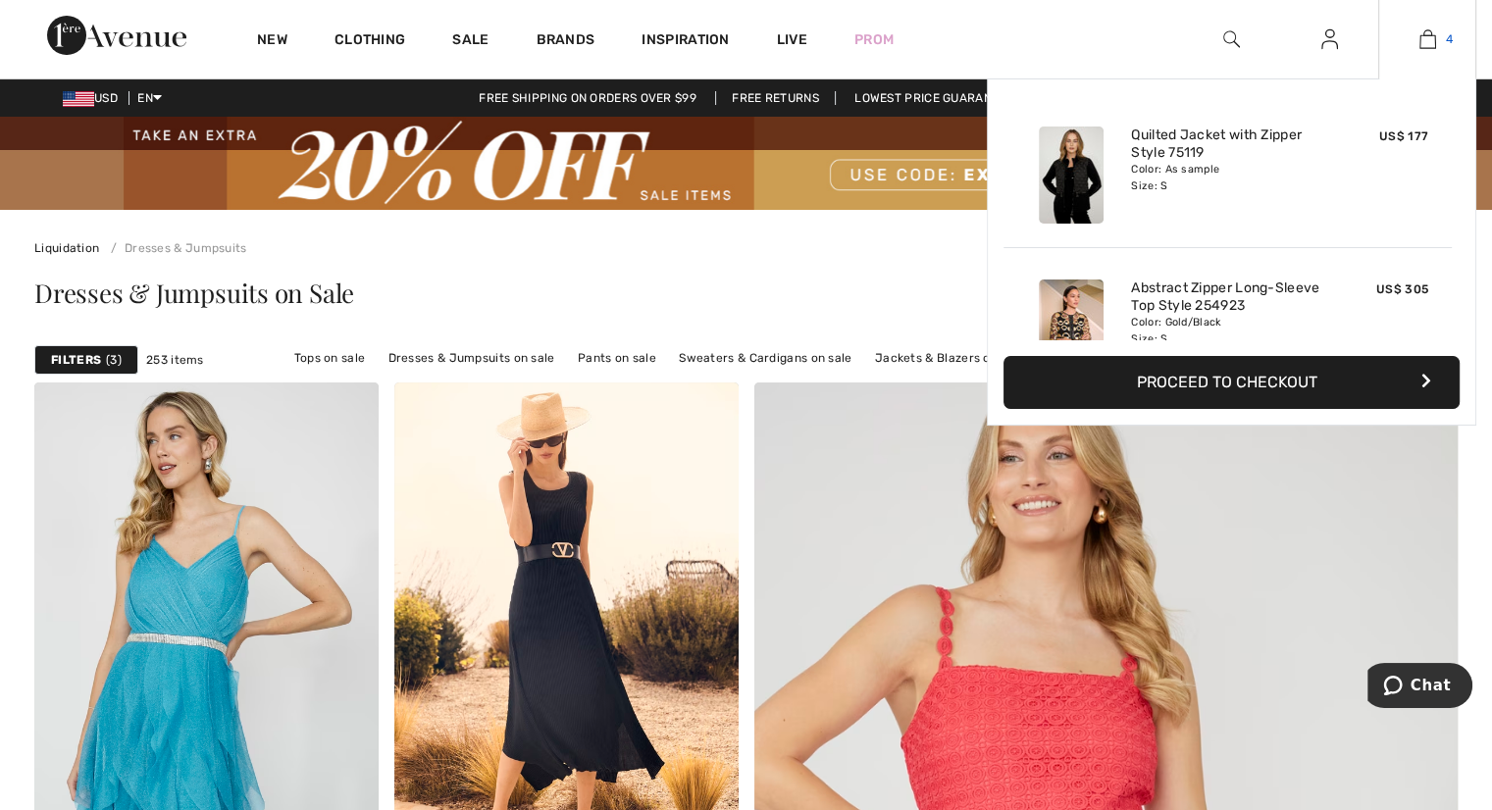
click at [1430, 37] on img at bounding box center [1428, 39] width 17 height 24
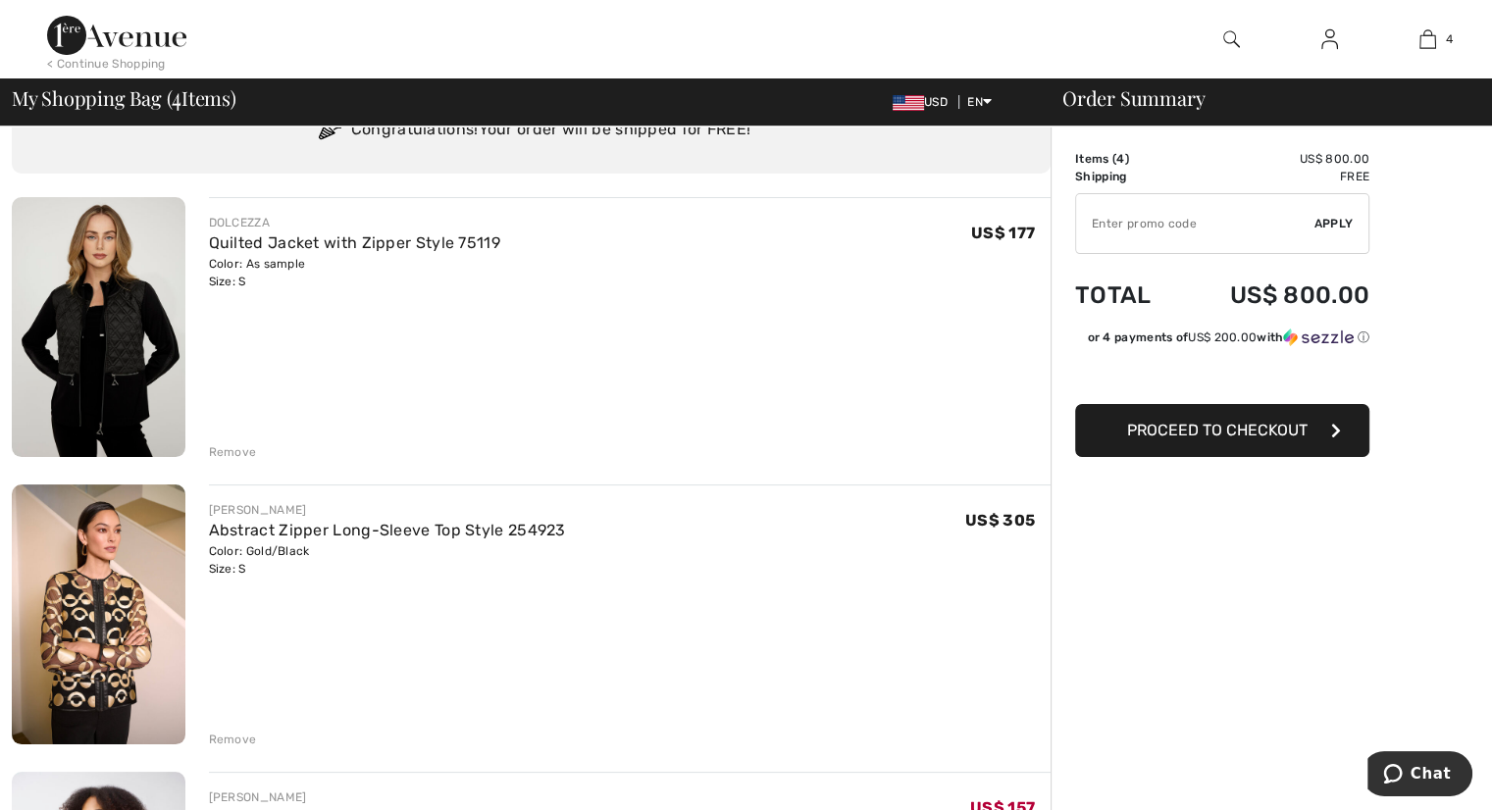
scroll to position [196, 0]
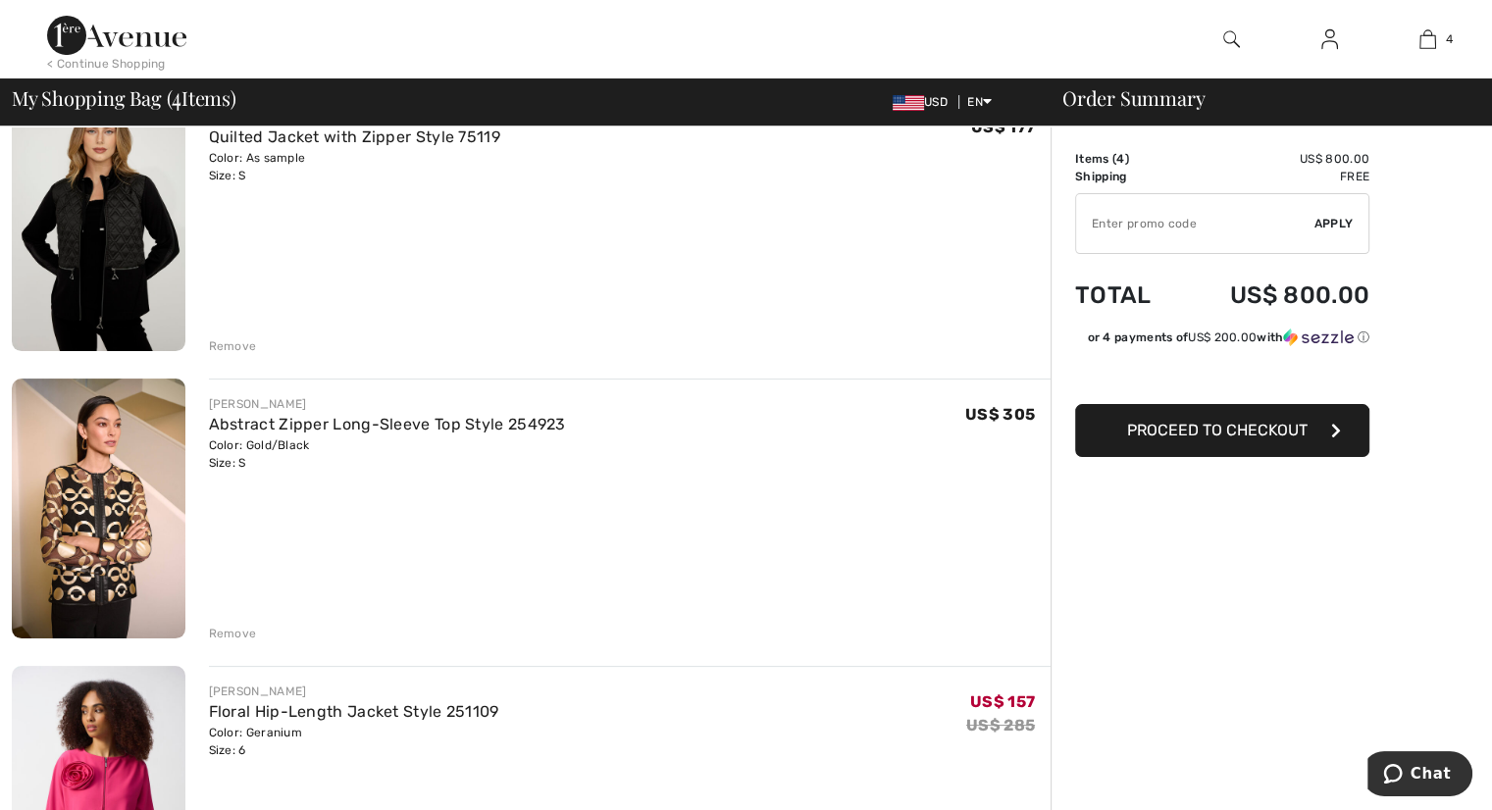
click at [125, 477] on img at bounding box center [99, 509] width 174 height 260
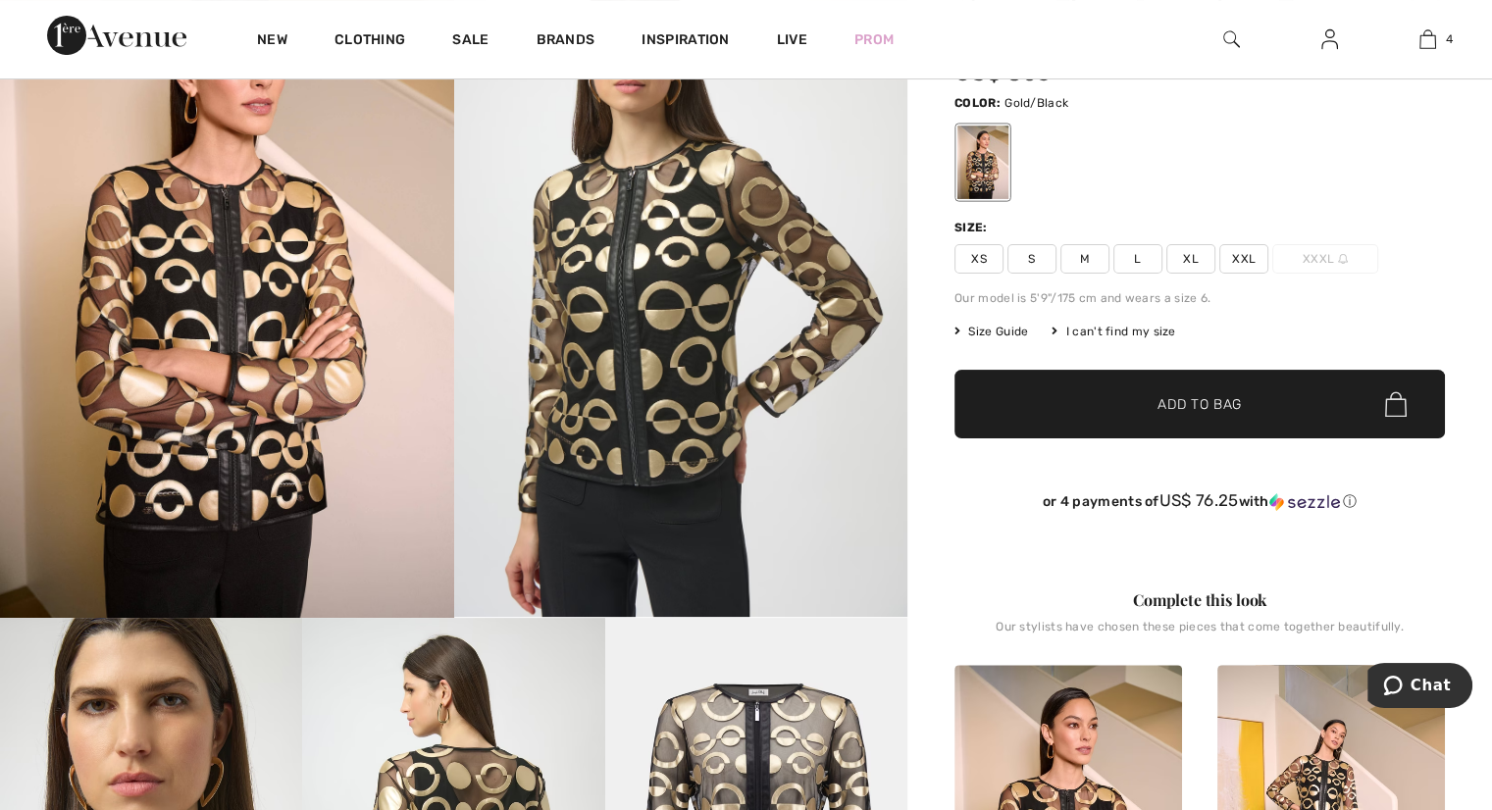
scroll to position [98, 0]
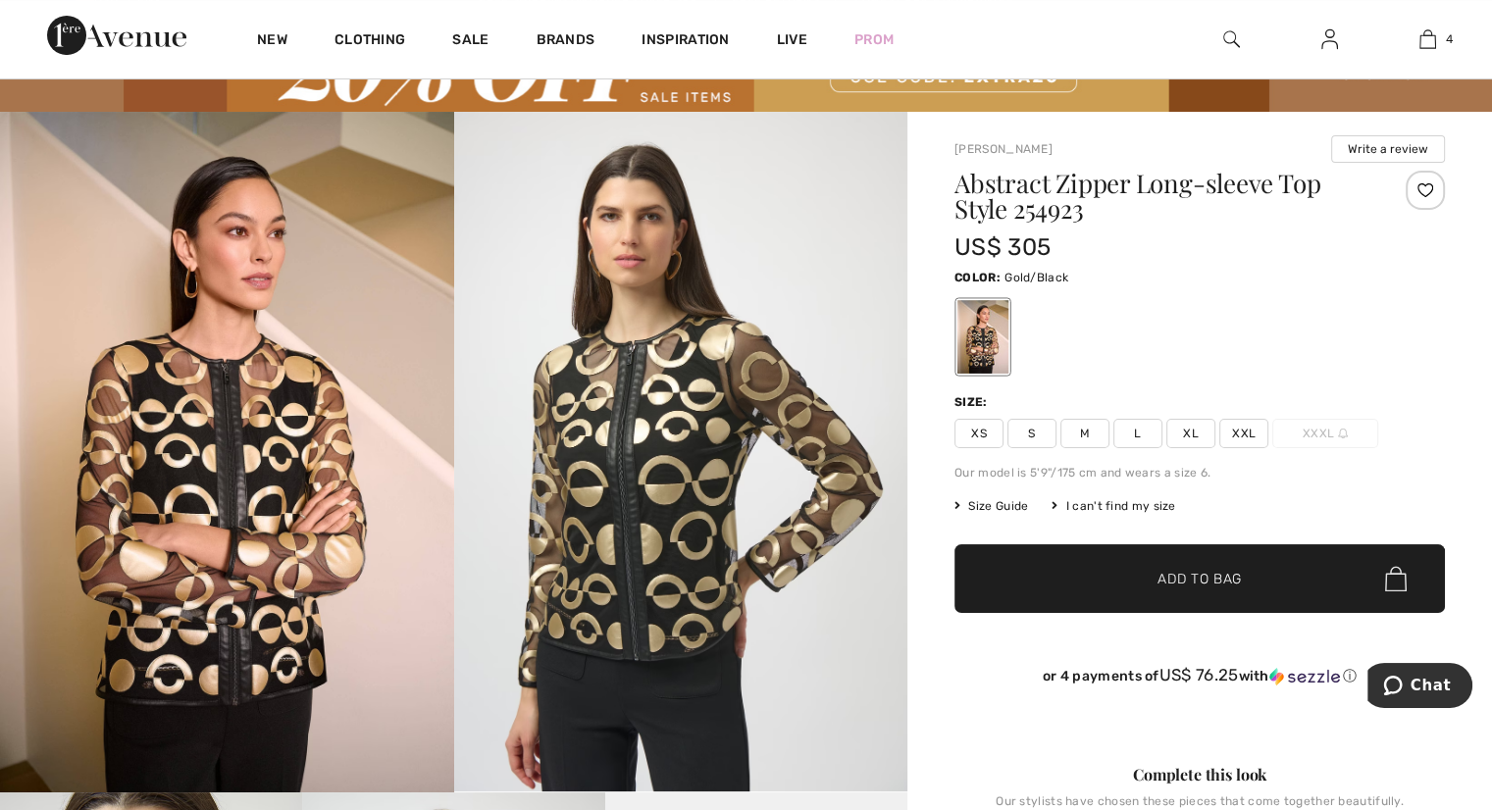
click at [1080, 429] on span "M" at bounding box center [1085, 433] width 49 height 29
click at [1015, 502] on span "Size Guide" at bounding box center [992, 506] width 74 height 18
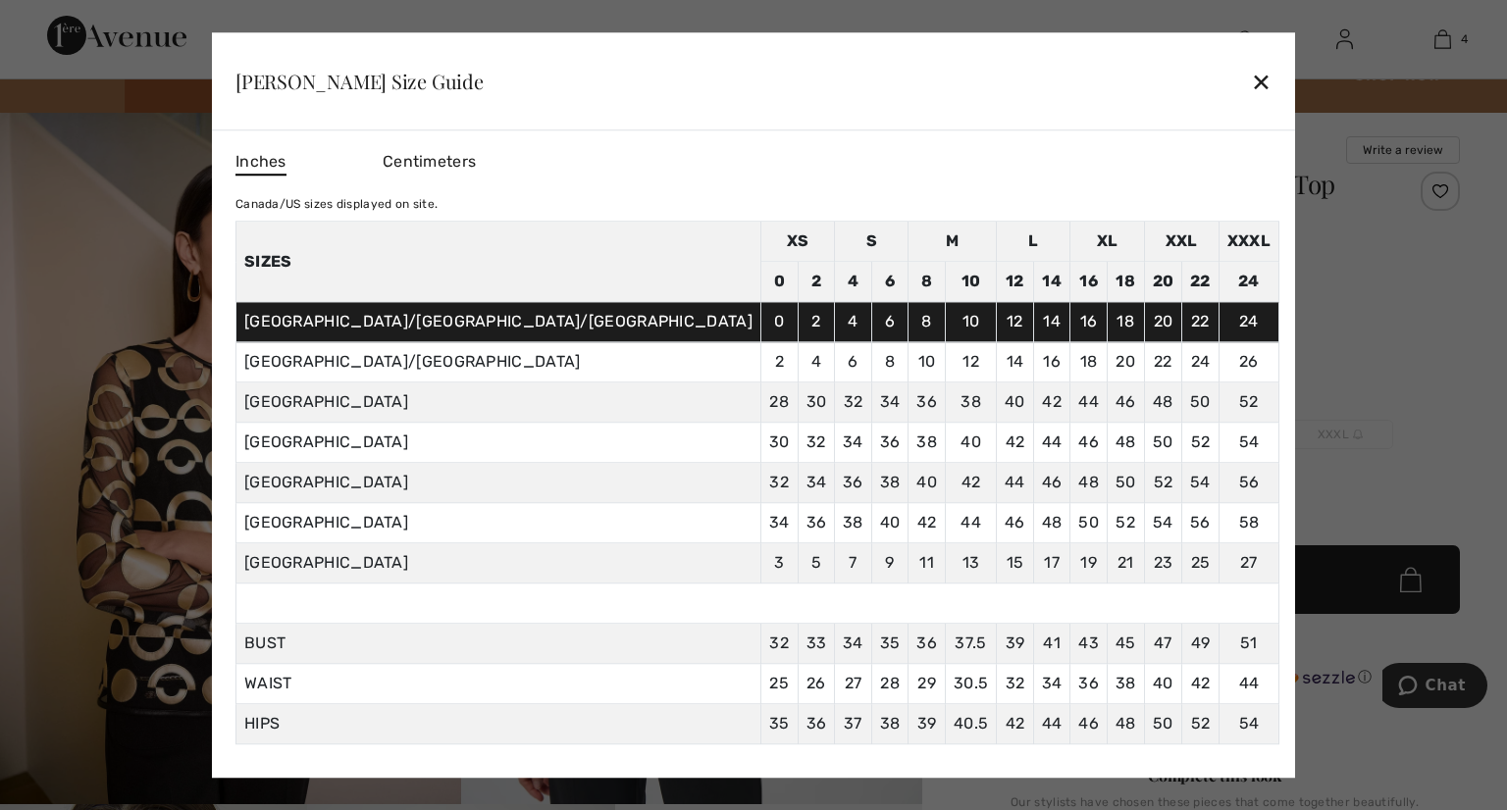
click at [1251, 76] on div "✕" at bounding box center [1261, 81] width 21 height 41
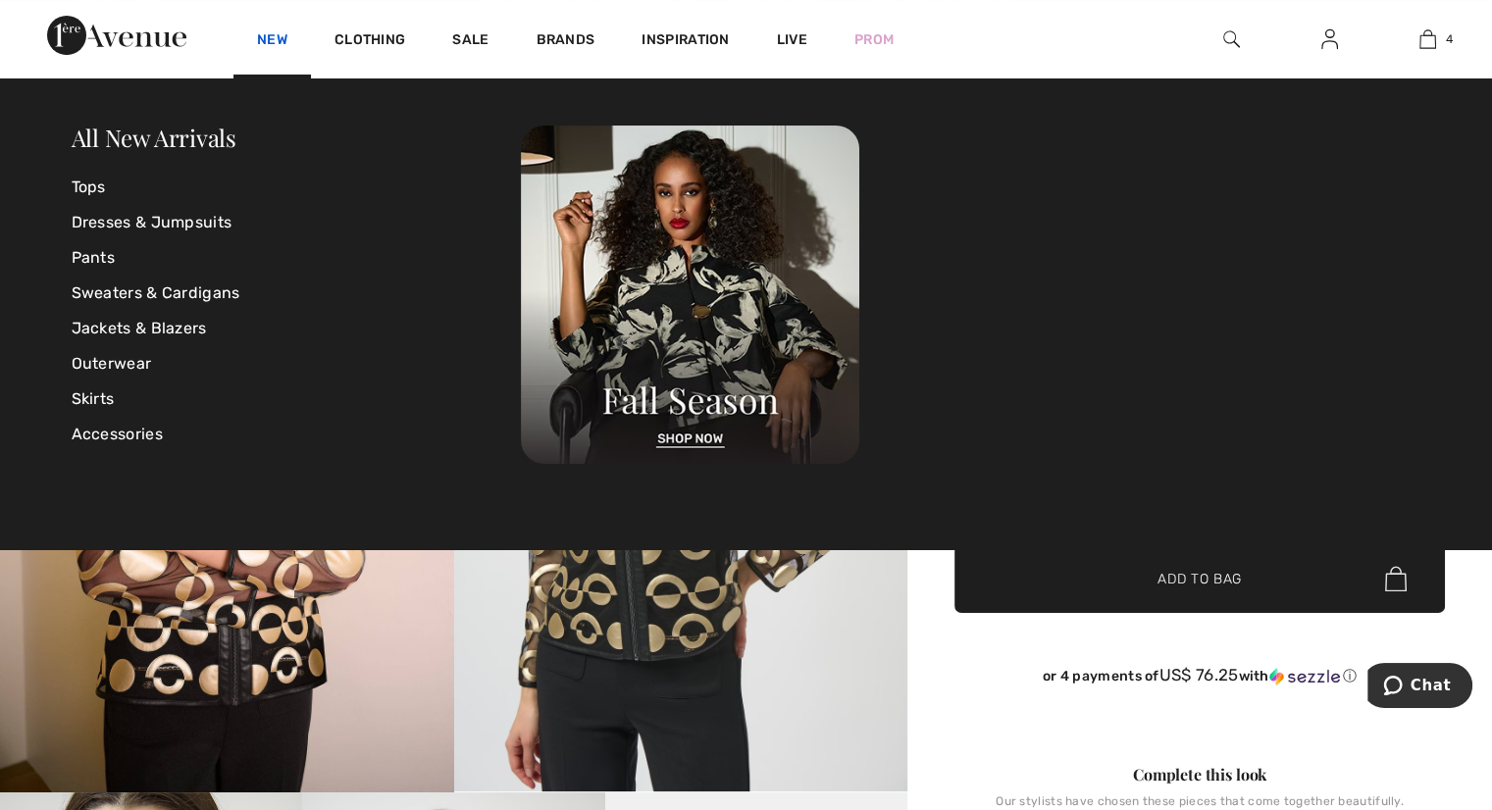
click at [283, 38] on link "New" at bounding box center [272, 41] width 30 height 21
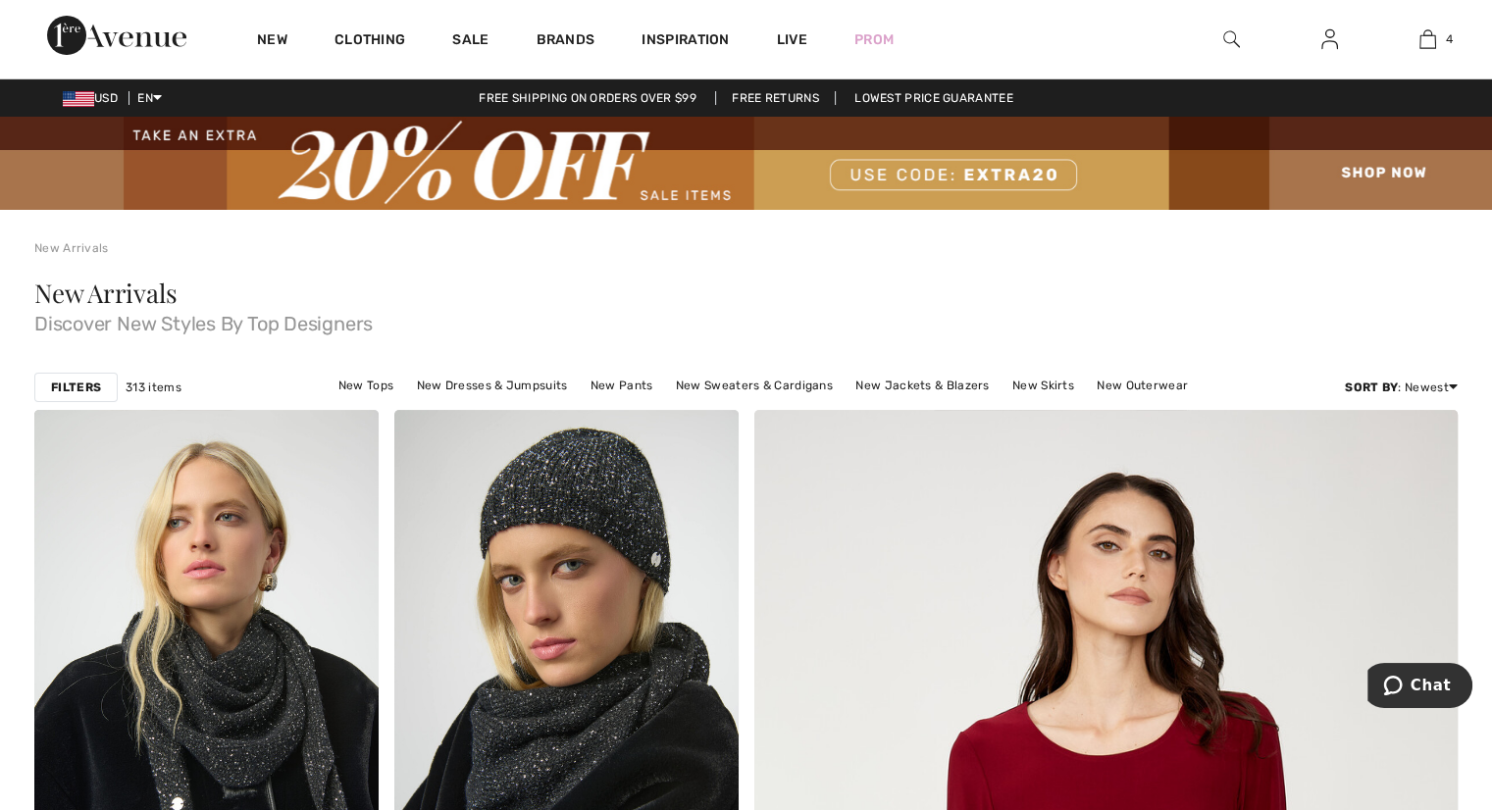
click at [97, 389] on strong "Filters" at bounding box center [76, 388] width 50 height 18
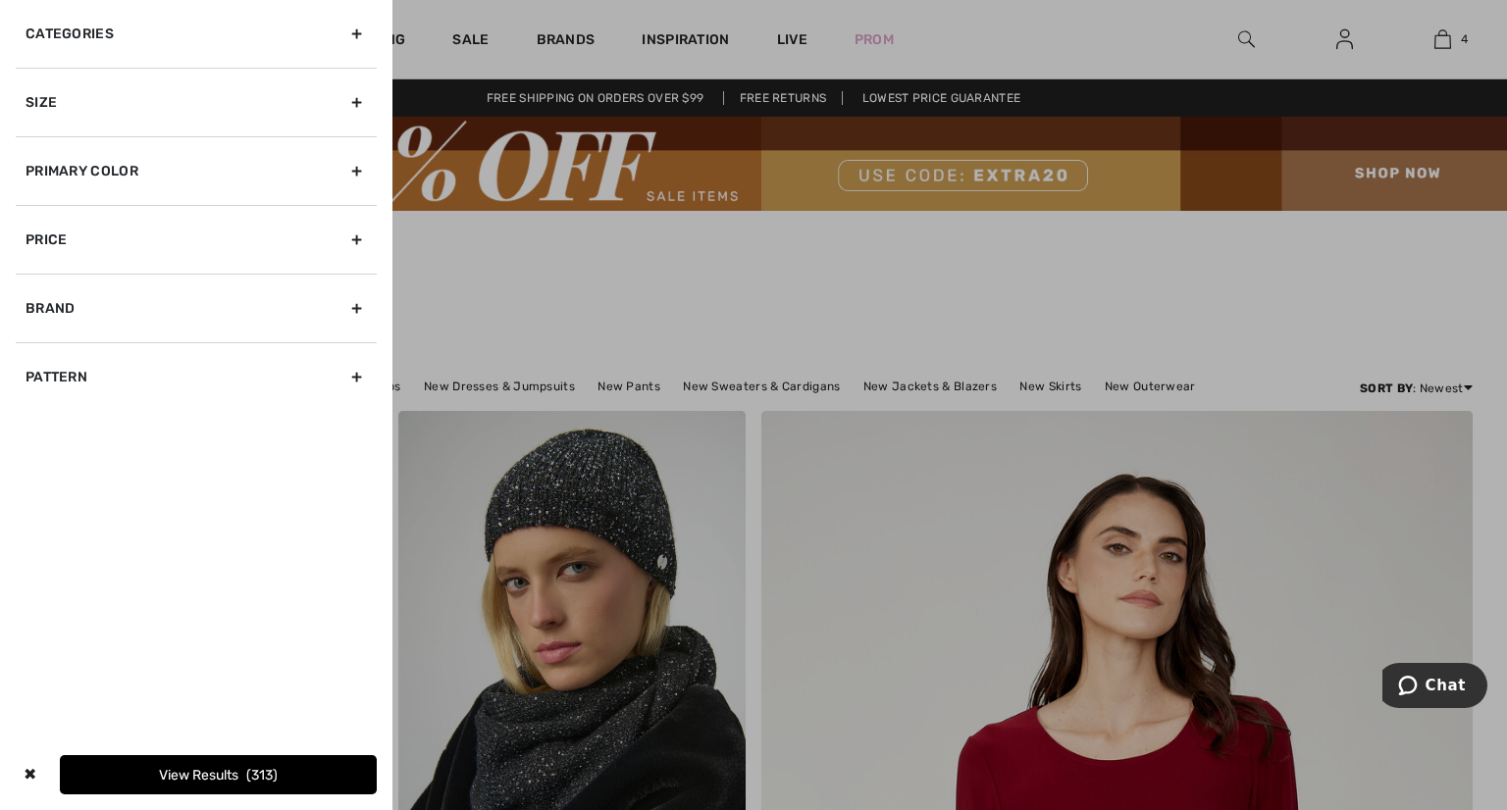
click at [663, 297] on div at bounding box center [753, 405] width 1507 height 810
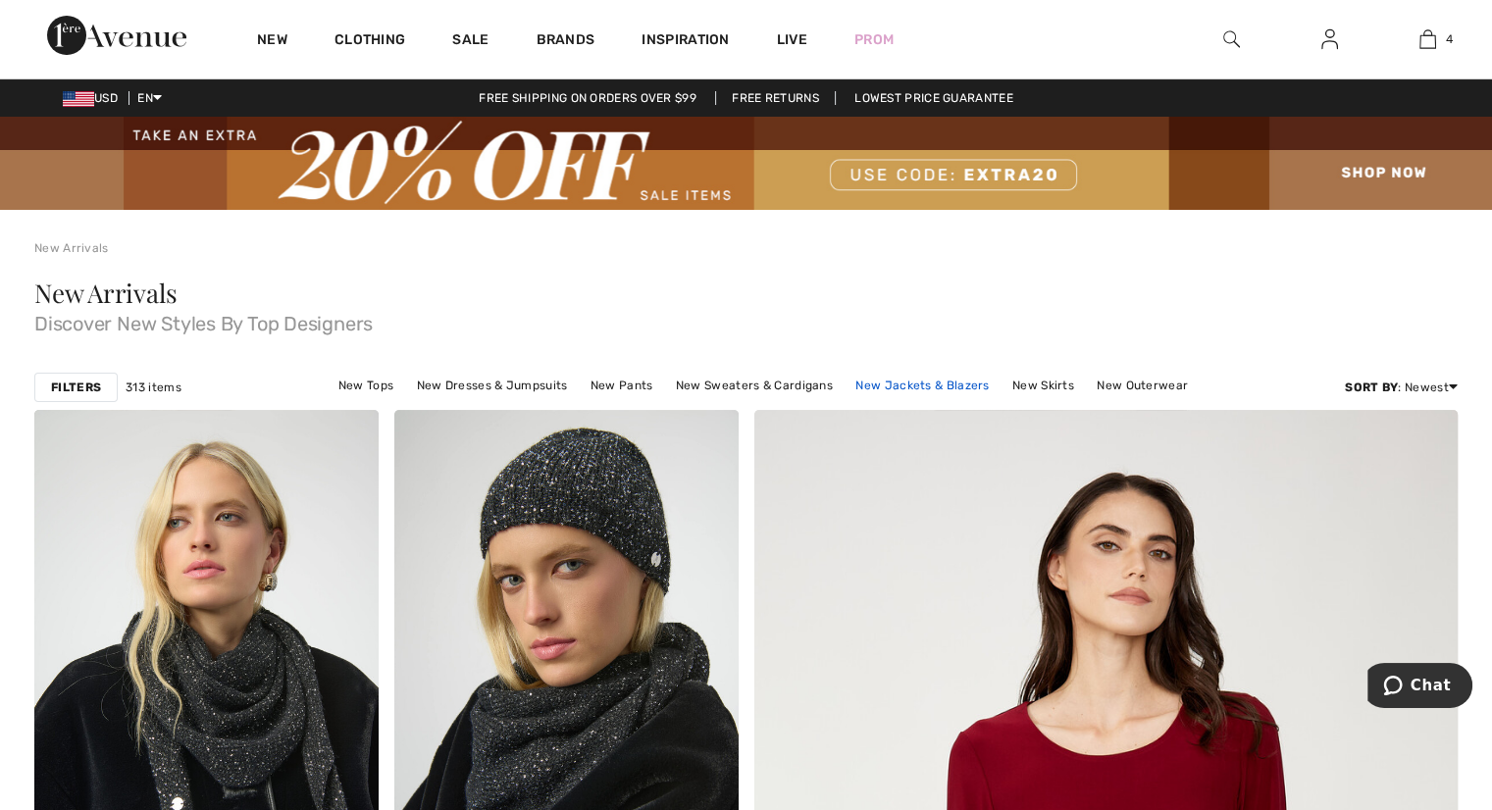
click at [926, 388] on link "New Jackets & Blazers" at bounding box center [922, 386] width 153 height 26
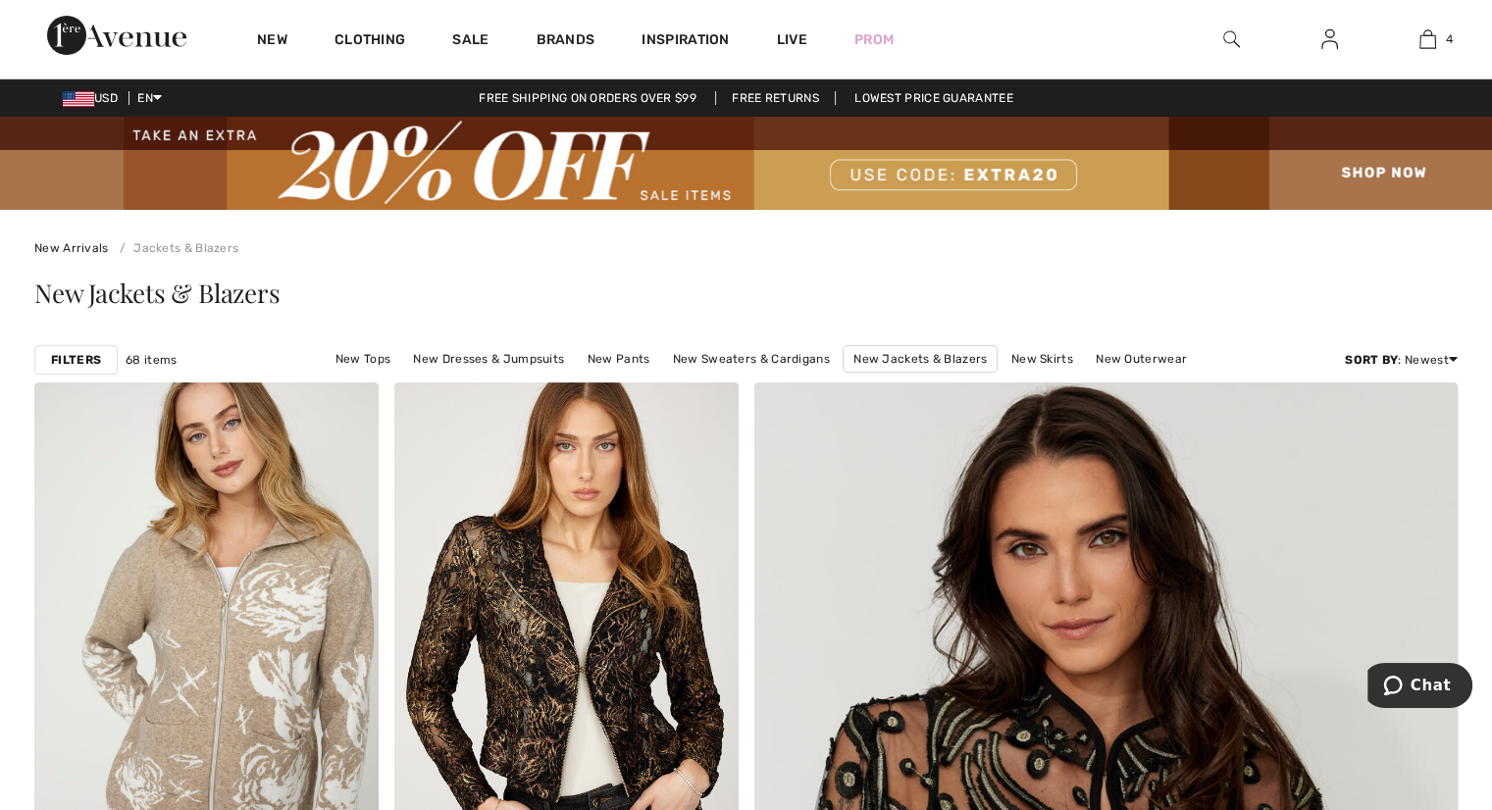
click at [86, 353] on strong "Filters" at bounding box center [76, 360] width 50 height 18
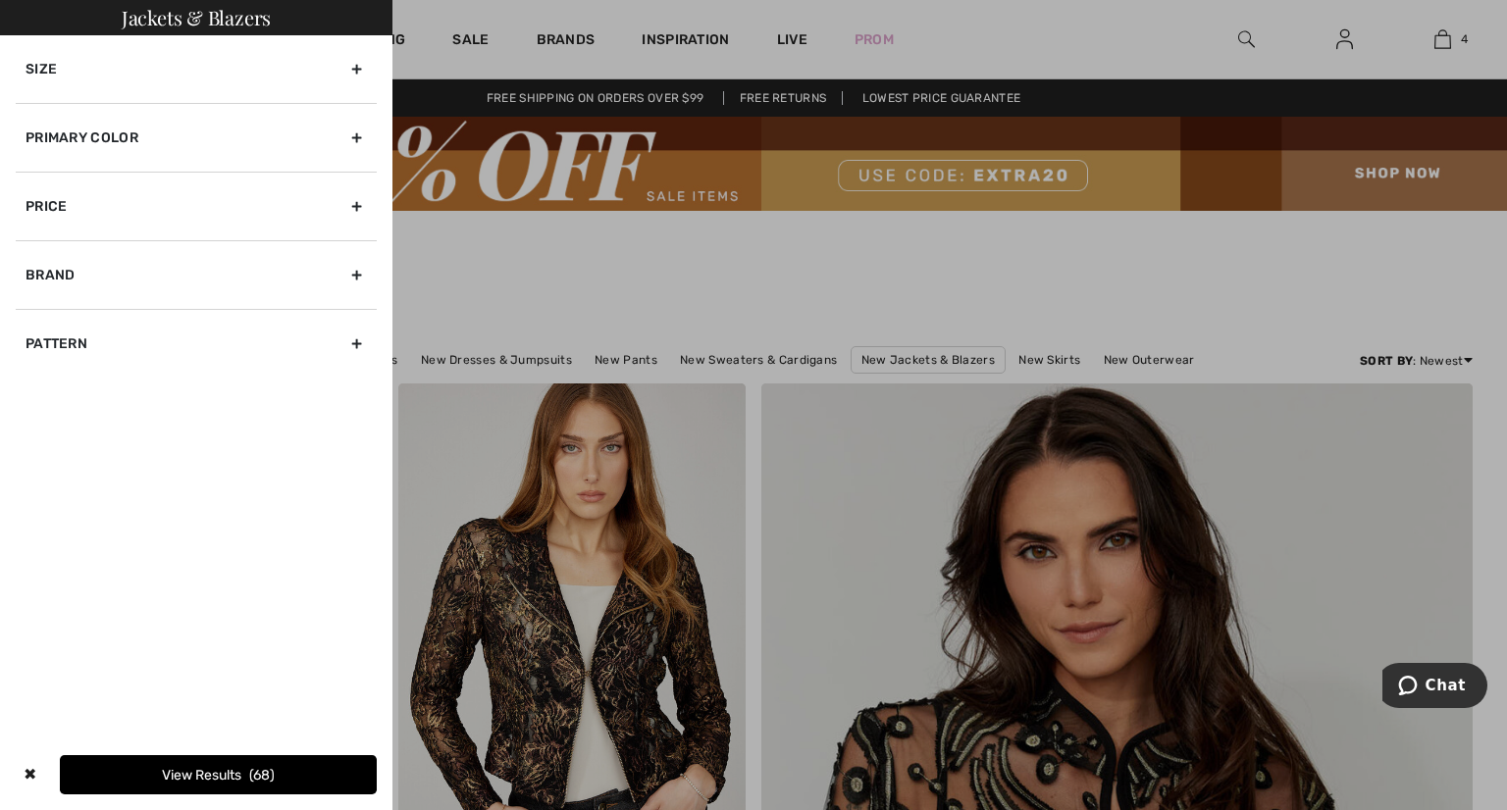
click at [354, 58] on div "Size" at bounding box center [196, 69] width 361 height 68
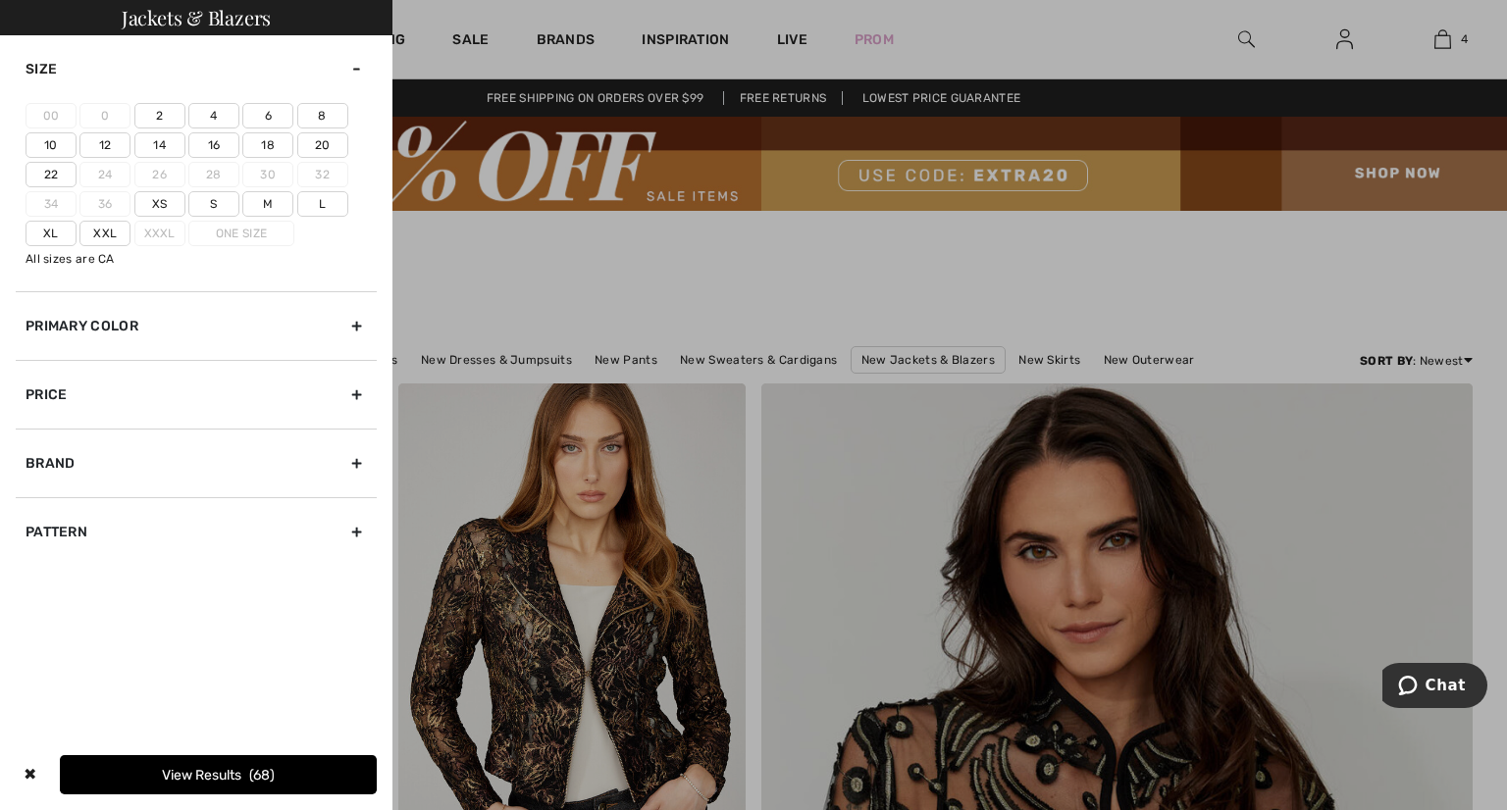
click at [260, 113] on label "6" at bounding box center [267, 116] width 51 height 26
click at [0, 0] on input"] "6" at bounding box center [0, 0] width 0 height 0
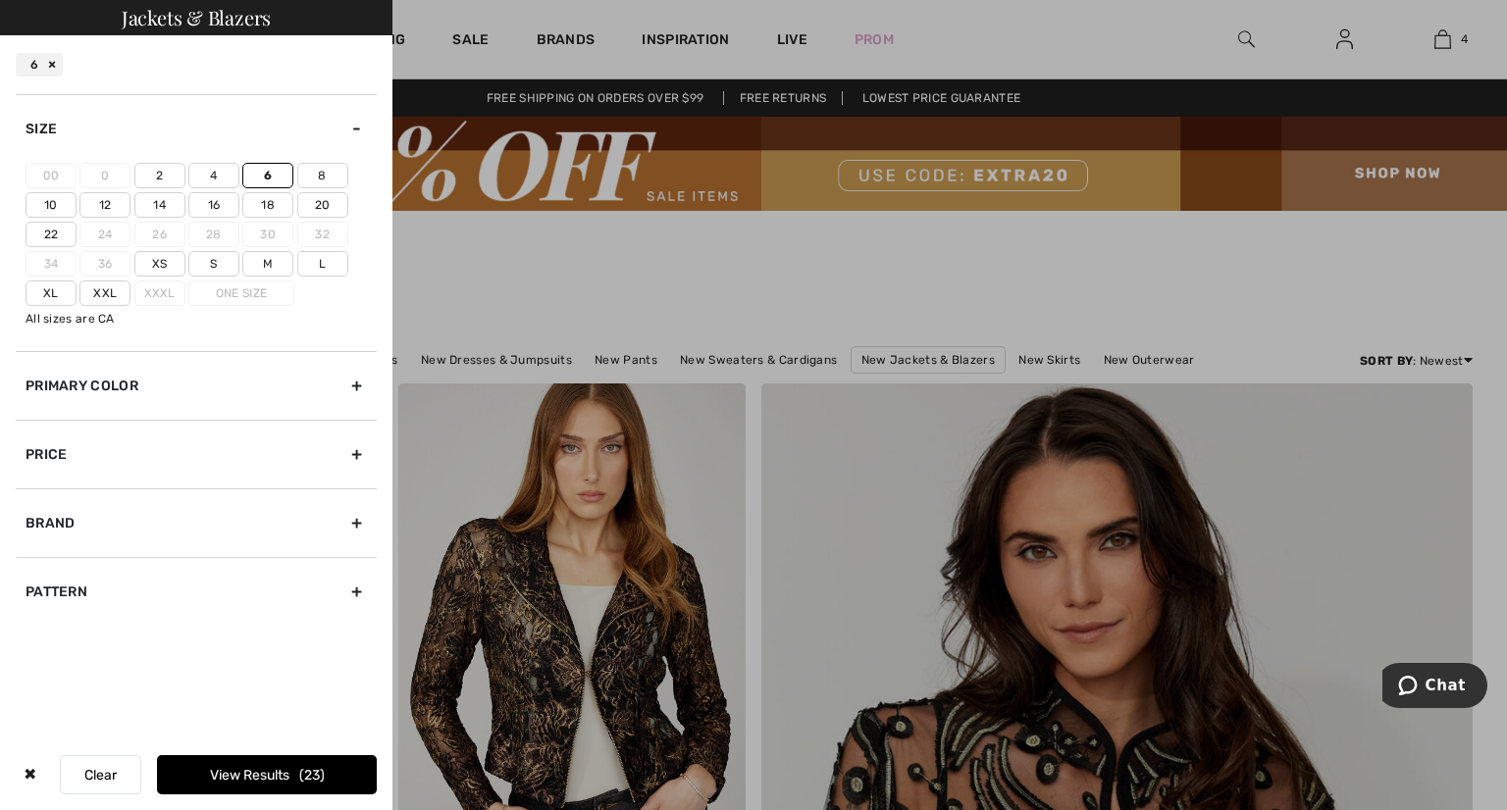
click at [219, 259] on label "S" at bounding box center [213, 264] width 51 height 26
click at [0, 0] on input"] "S" at bounding box center [0, 0] width 0 height 0
click at [263, 262] on label "M" at bounding box center [267, 264] width 51 height 26
click at [0, 0] on input"] "M" at bounding box center [0, 0] width 0 height 0
click at [243, 770] on button "View Results 65" at bounding box center [267, 774] width 220 height 39
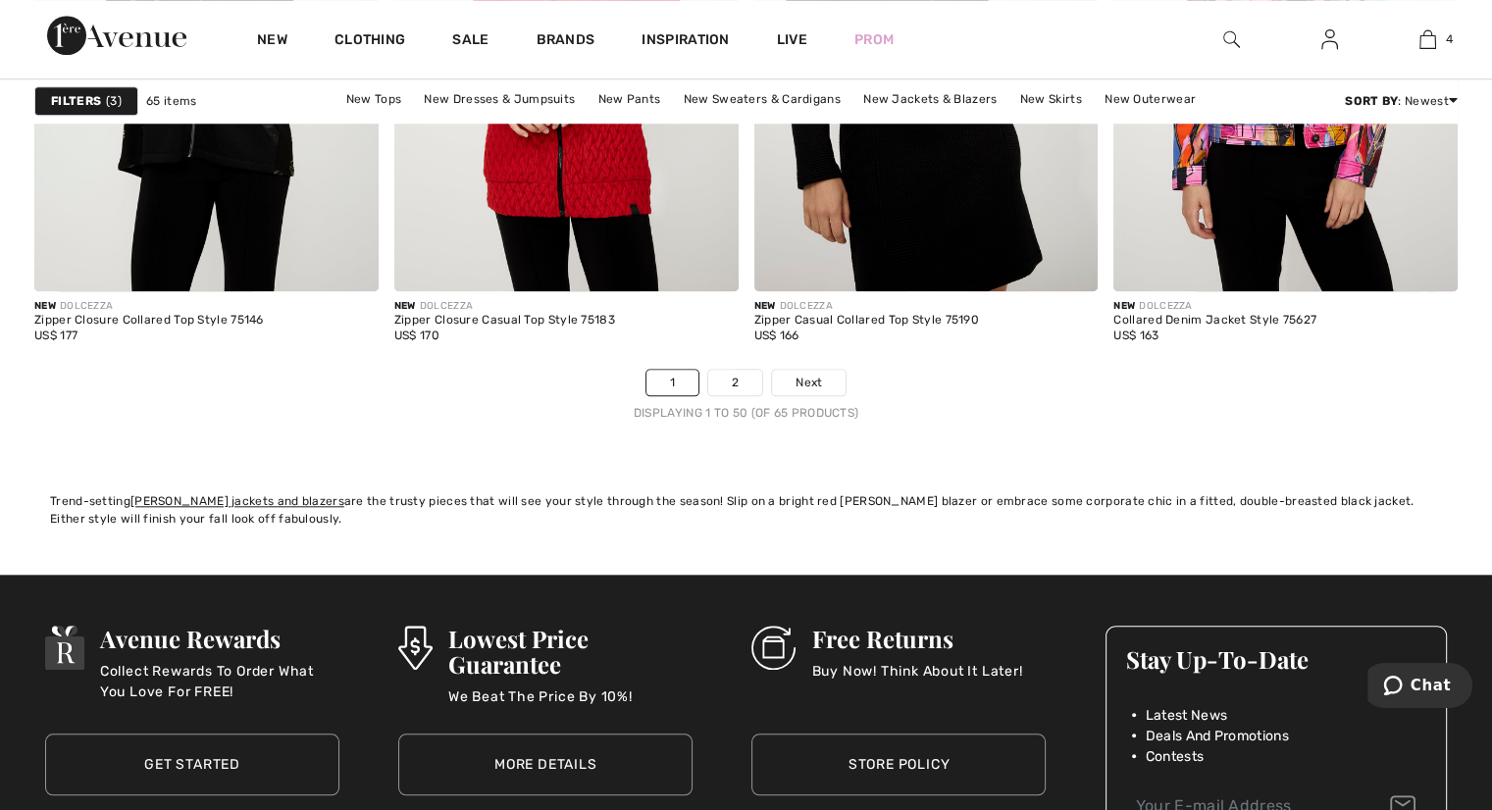
scroll to position [9320, 0]
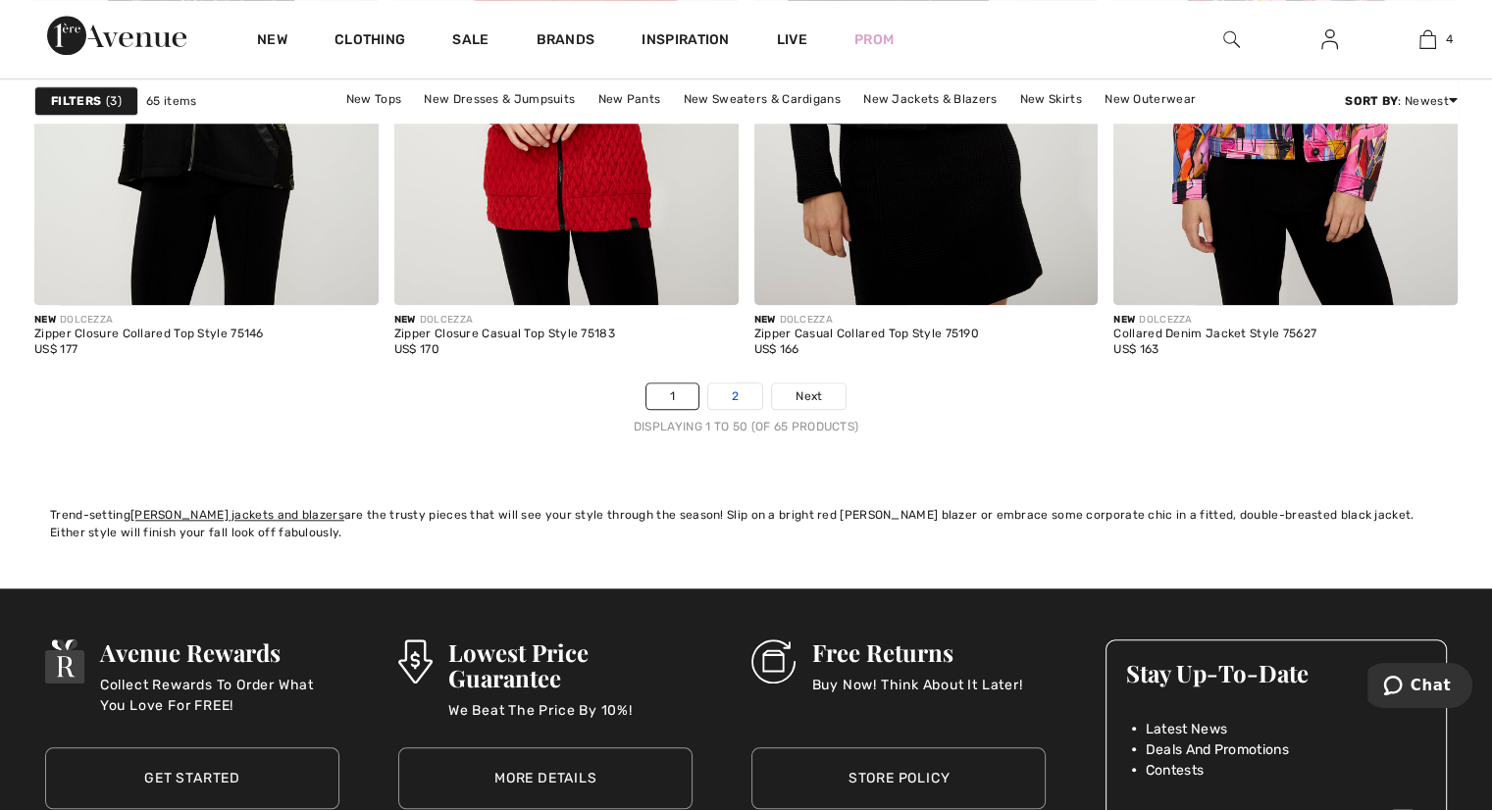
click at [741, 393] on link "2" at bounding box center [735, 397] width 54 height 26
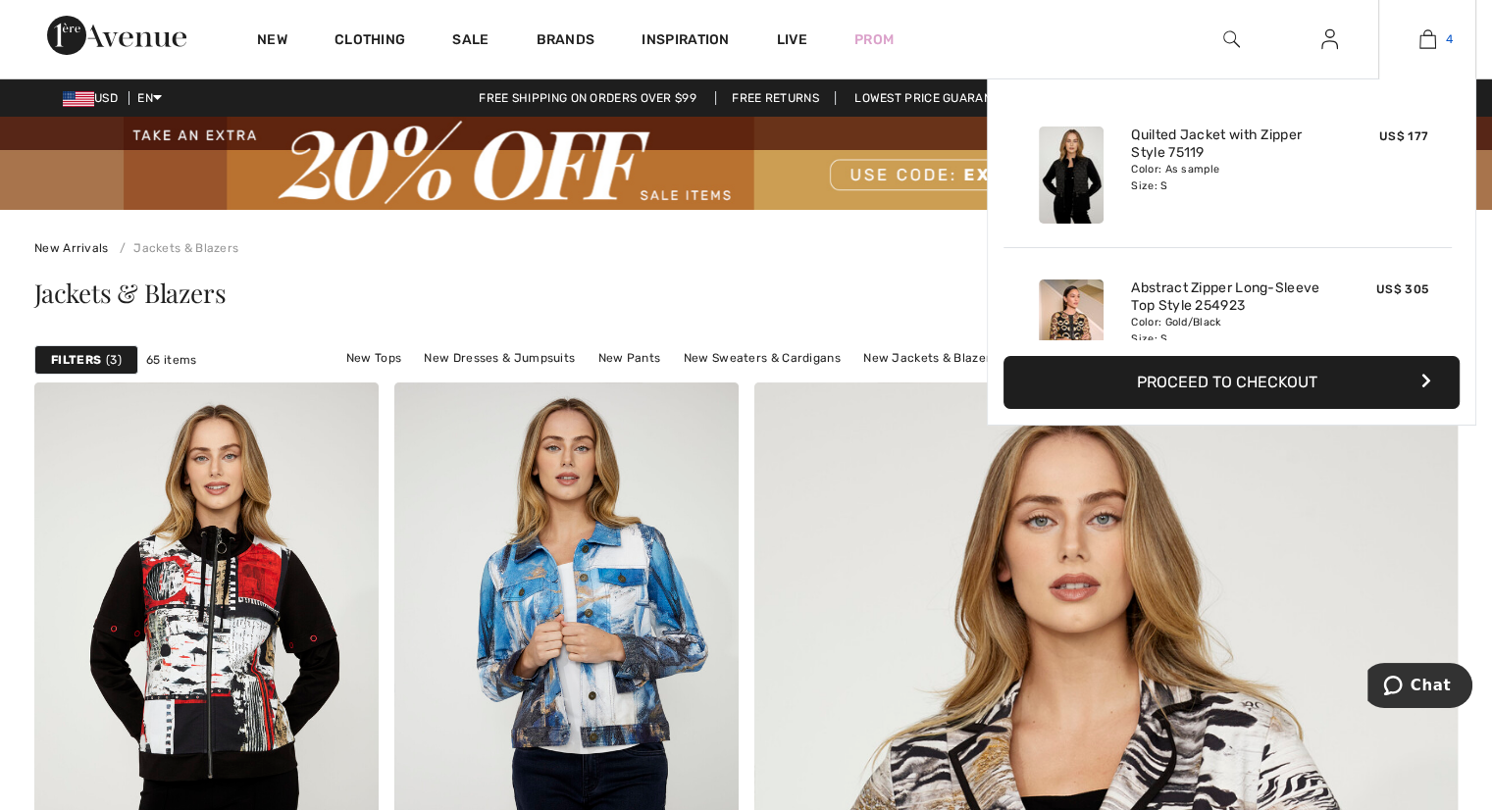
click at [1425, 41] on img at bounding box center [1428, 39] width 17 height 24
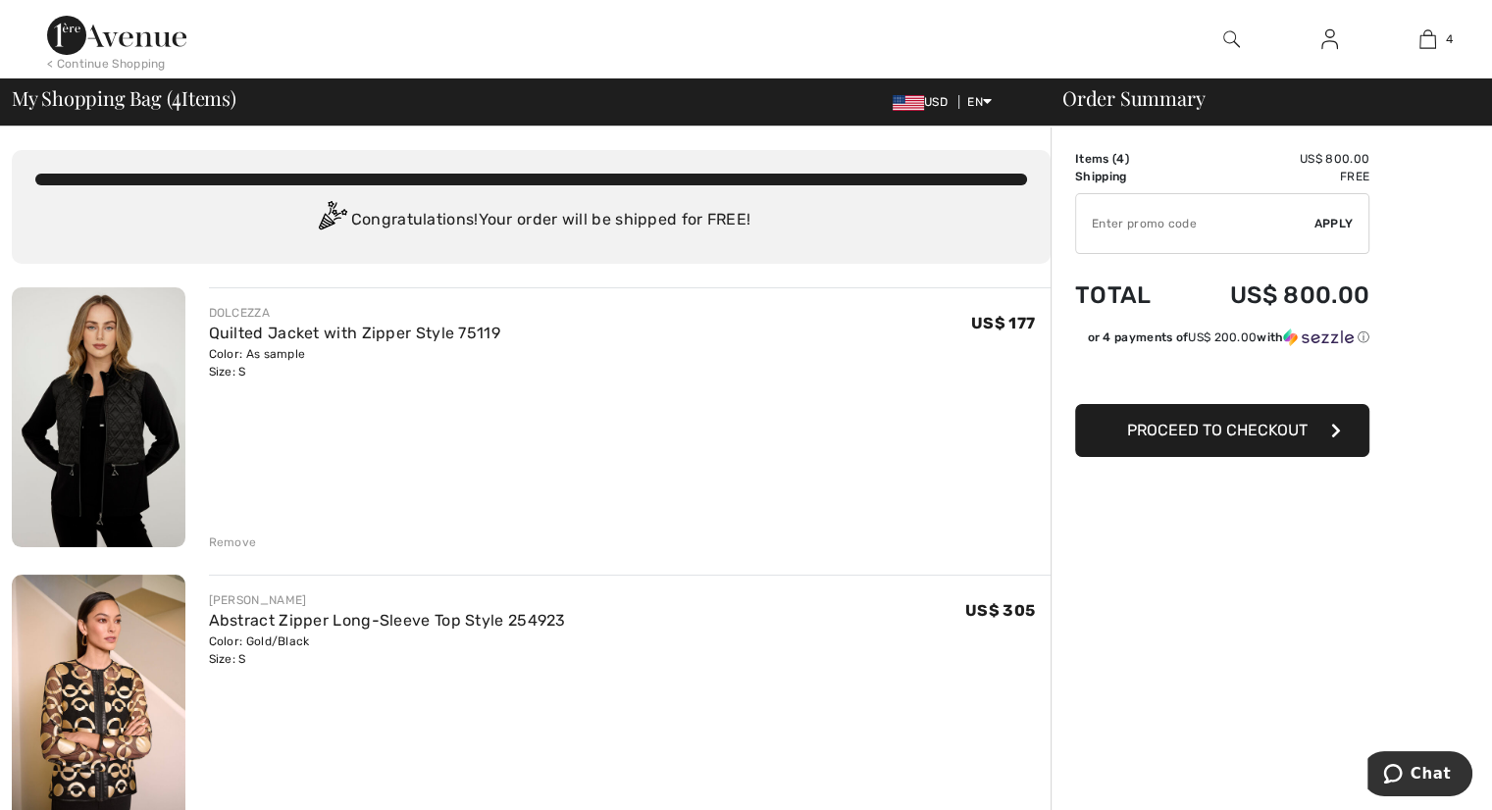
click at [1189, 218] on input "TEXT" at bounding box center [1195, 223] width 238 height 59
type input "SAVE20"
click at [1323, 225] on span "Apply" at bounding box center [1334, 224] width 39 height 18
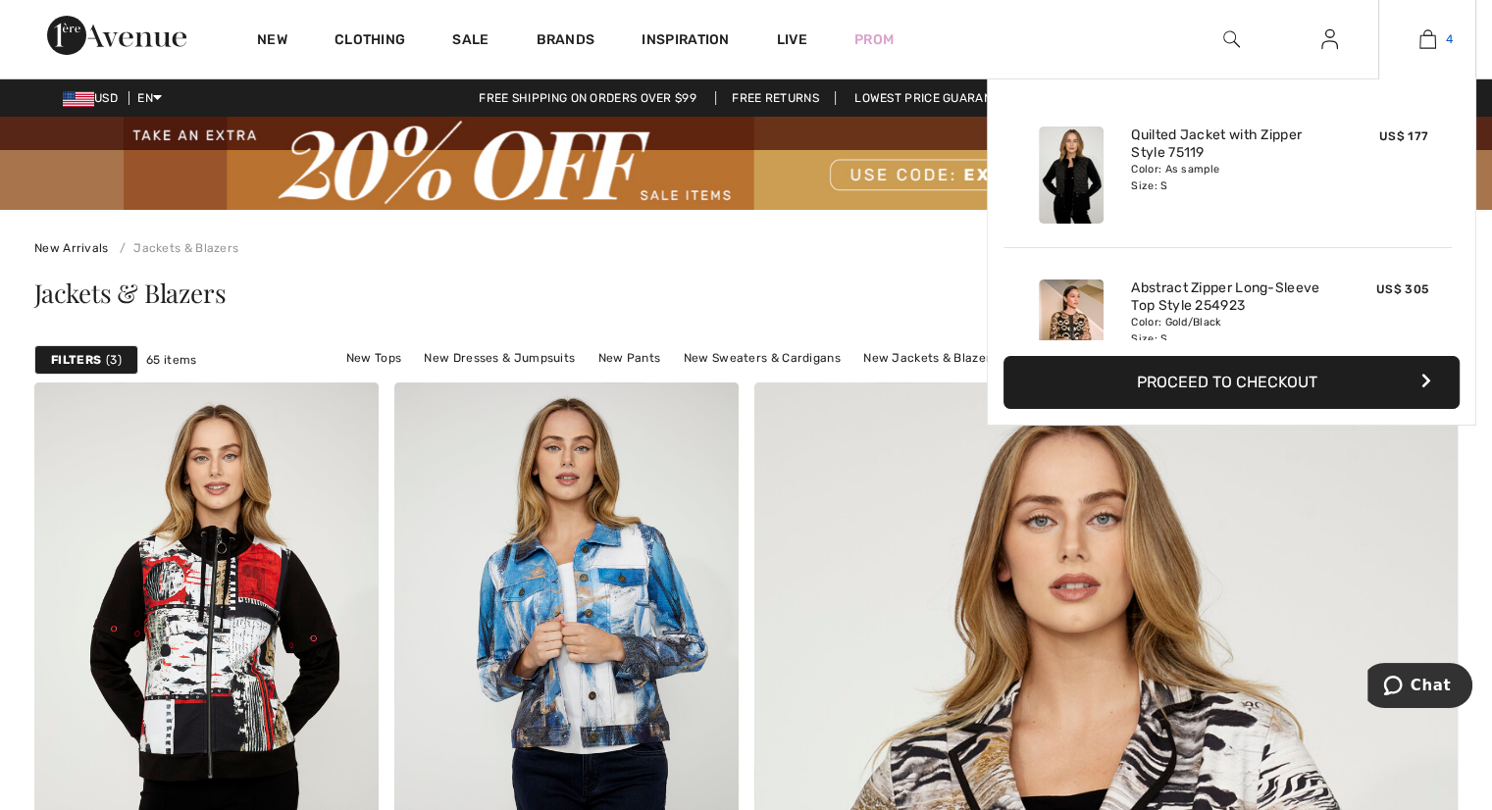
click at [1426, 36] on img at bounding box center [1428, 39] width 17 height 24
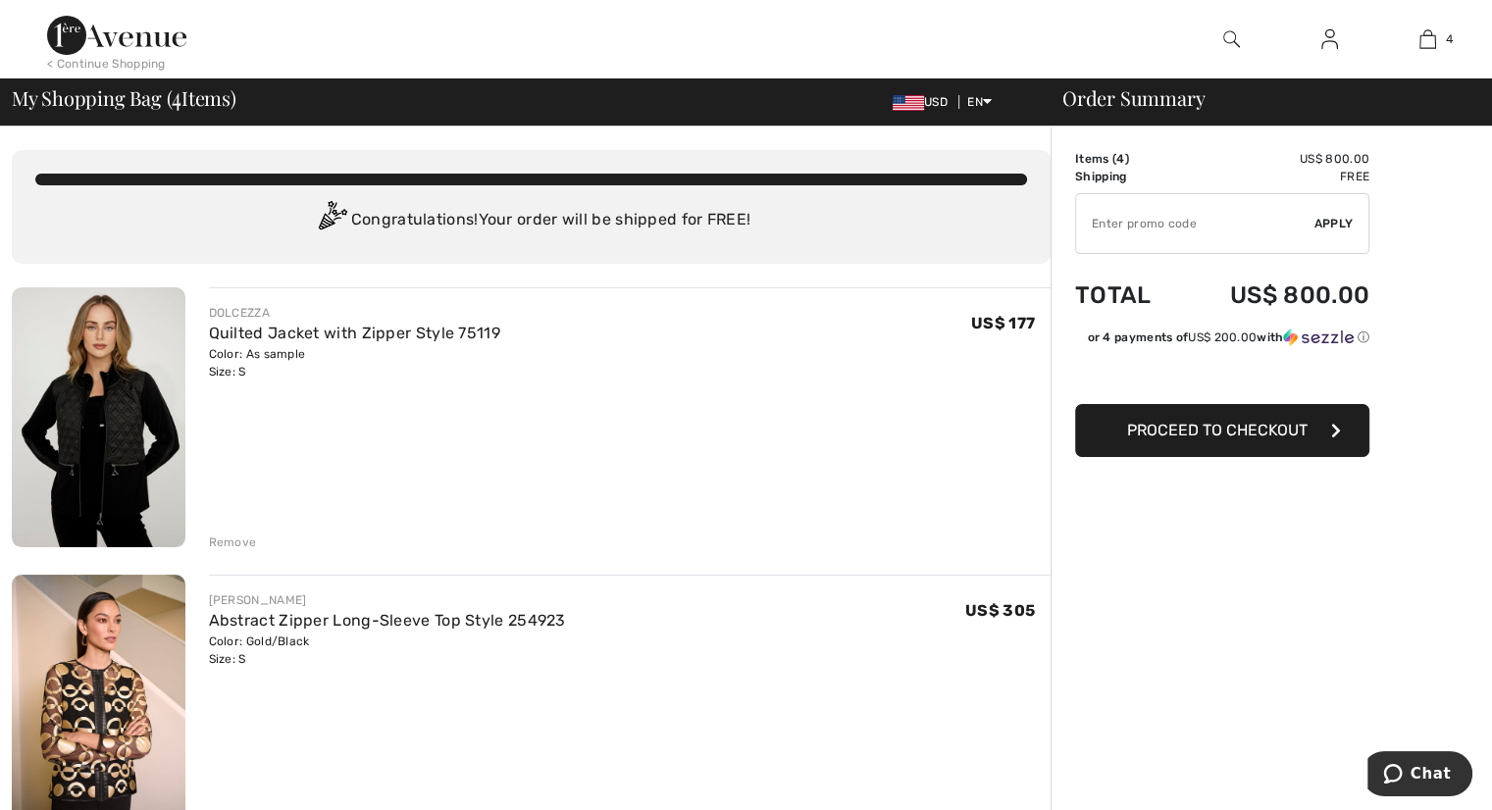
click at [1160, 221] on input "TEXT" at bounding box center [1195, 223] width 238 height 59
type input "EXTRA20"
click at [1332, 221] on span "Apply" at bounding box center [1334, 224] width 39 height 18
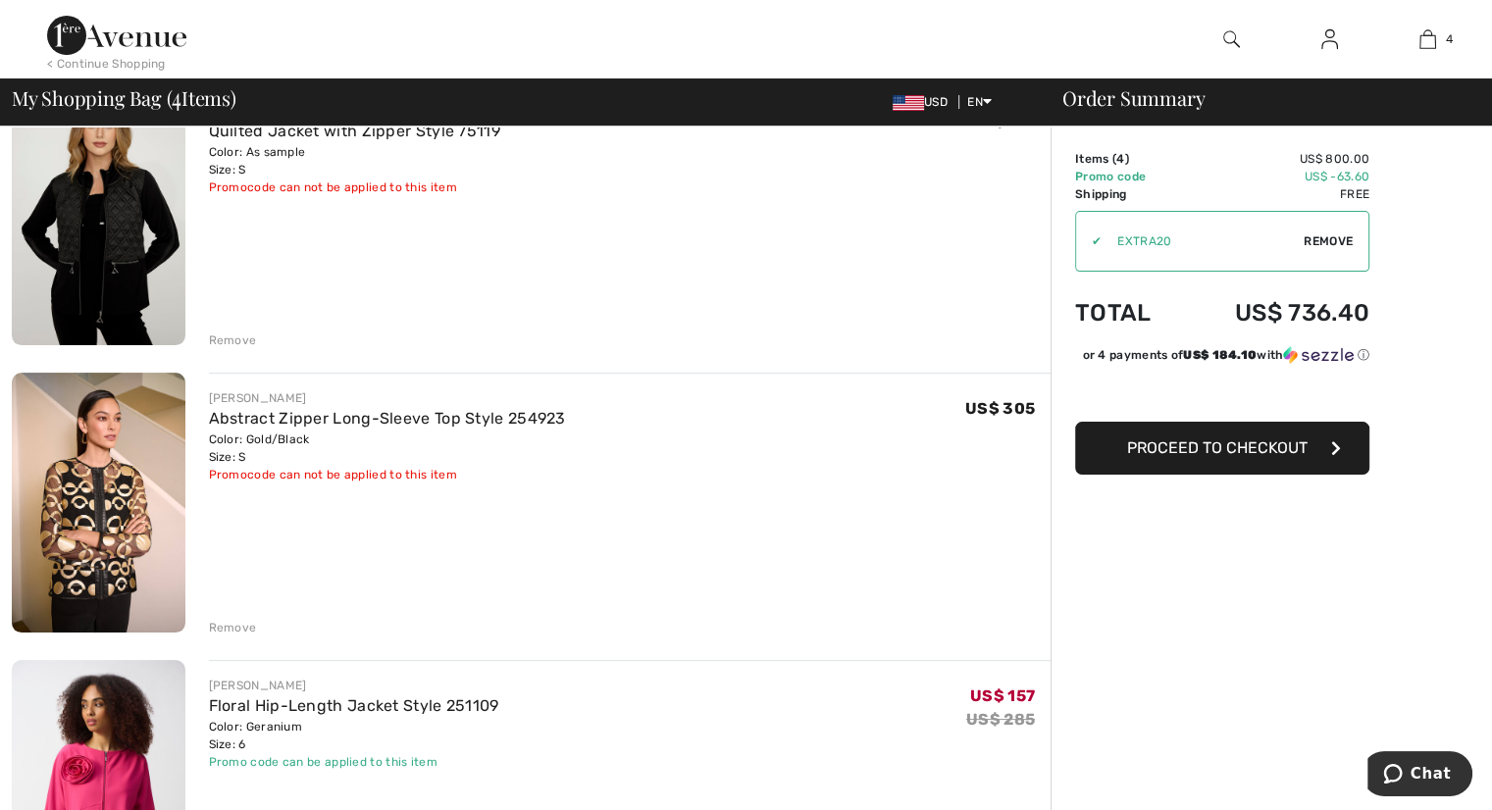
scroll to position [294, 0]
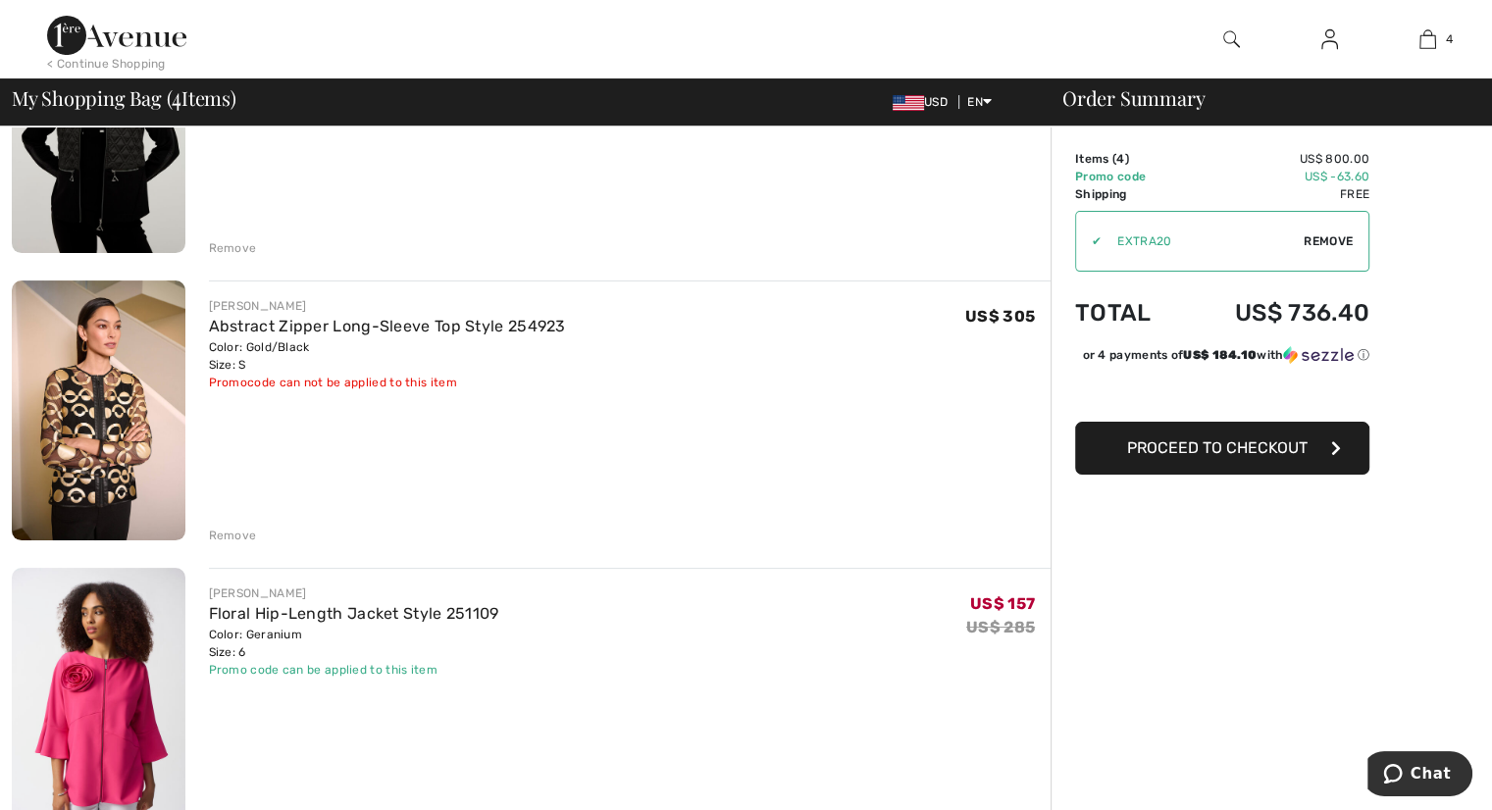
click at [227, 535] on div "Remove" at bounding box center [233, 536] width 48 height 18
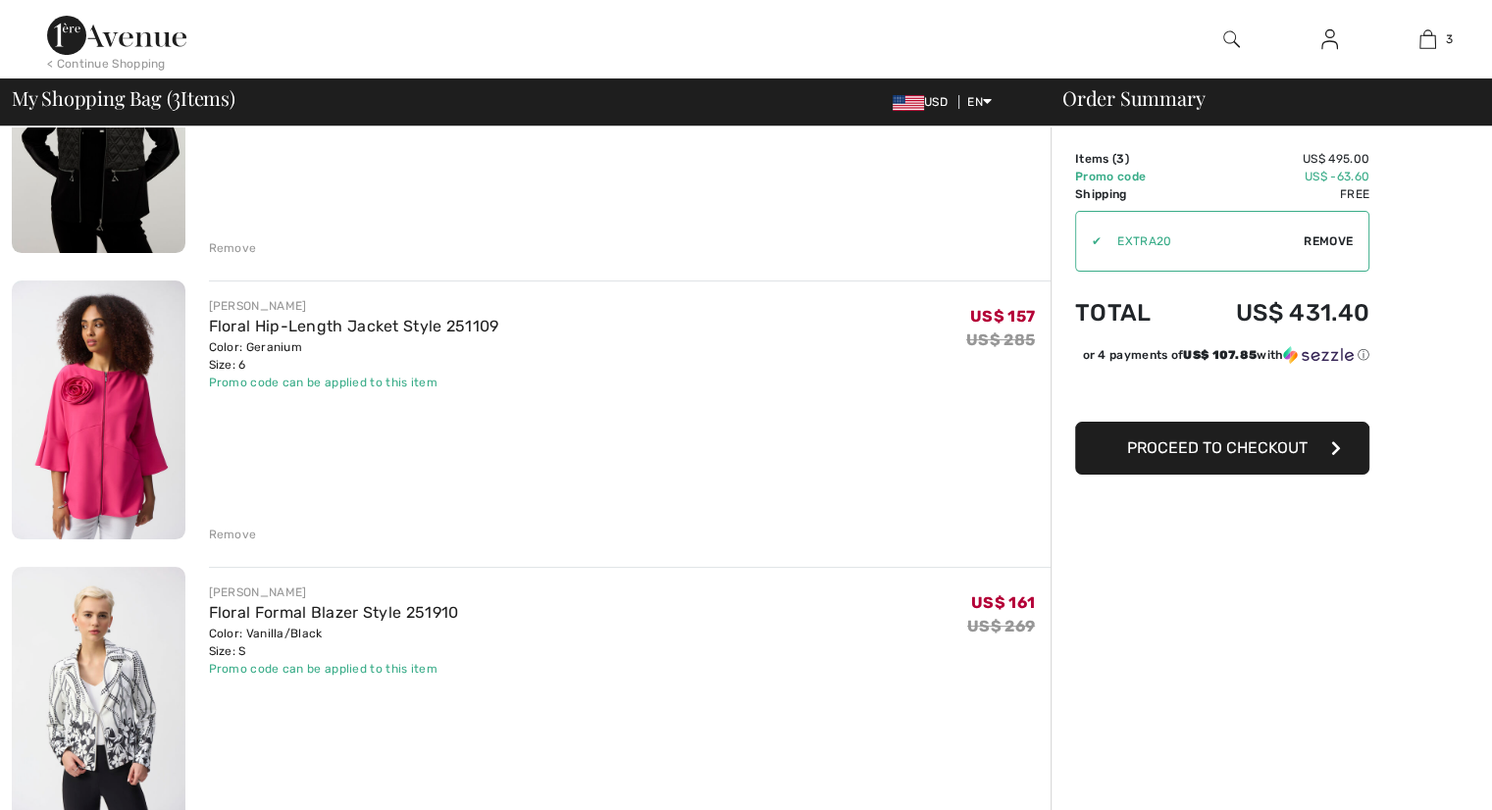
scroll to position [0, 0]
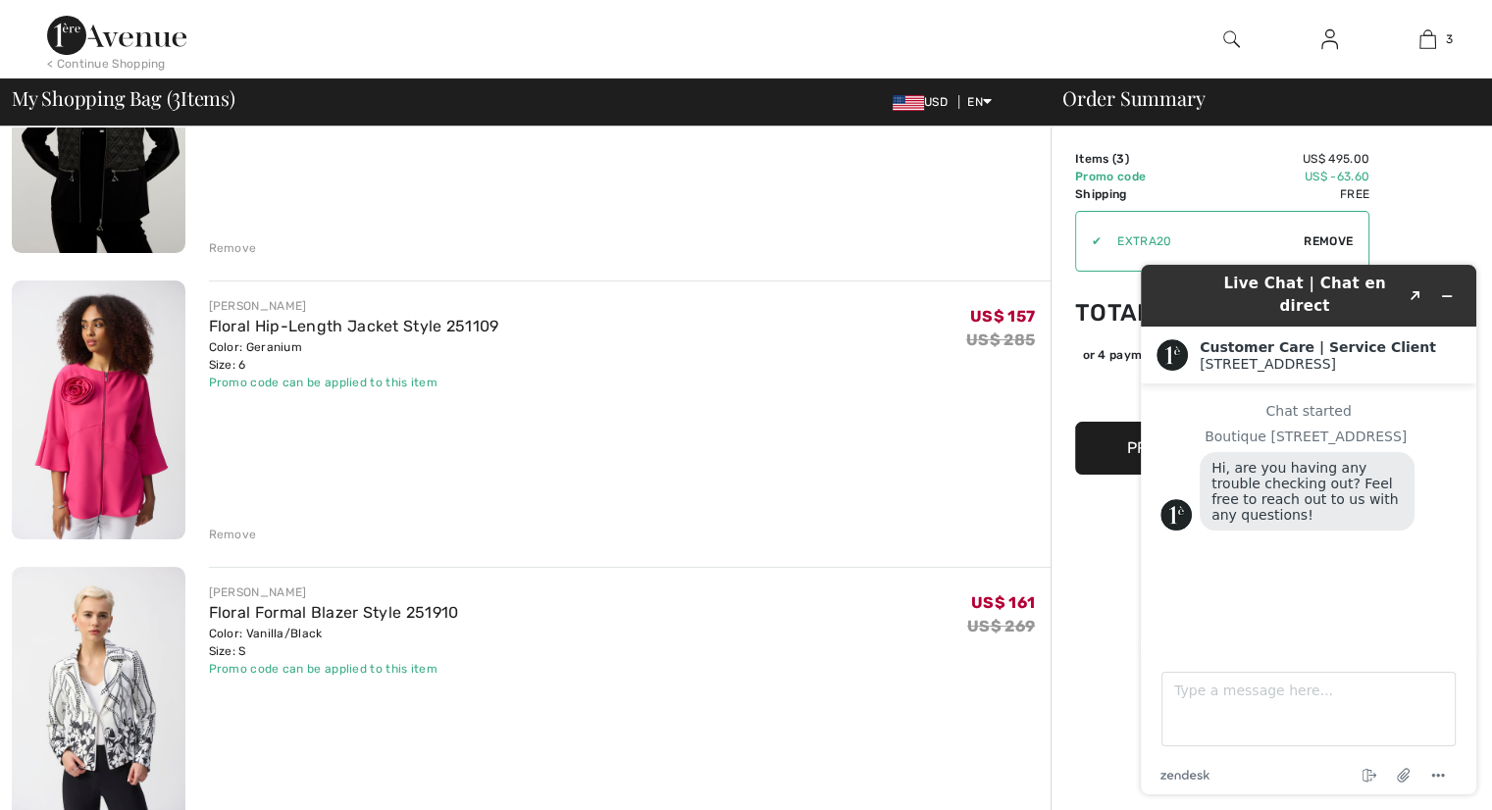
click at [1459, 303] on header "Live Chat | Chat en direct Created with Sketch." at bounding box center [1309, 296] width 336 height 62
